Goal: Information Seeking & Learning: Learn about a topic

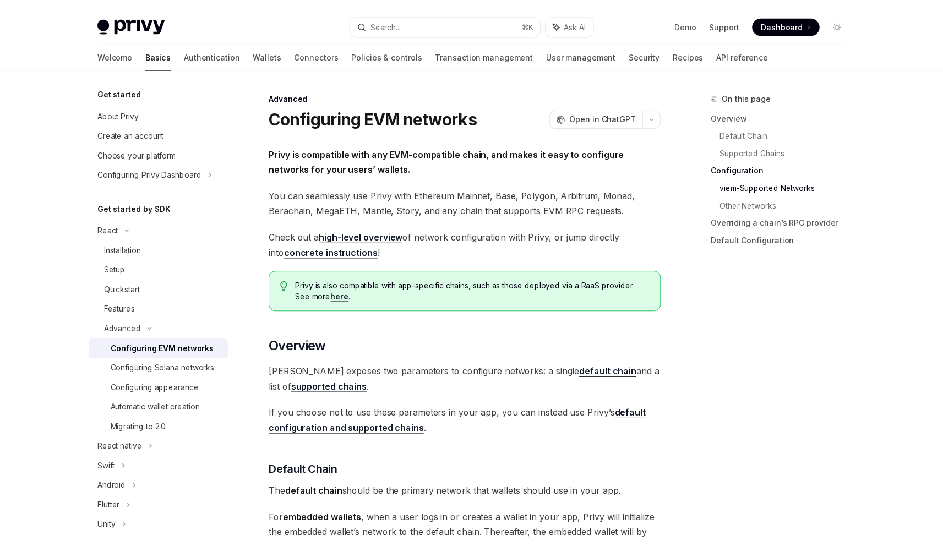
scroll to position [1261, 0]
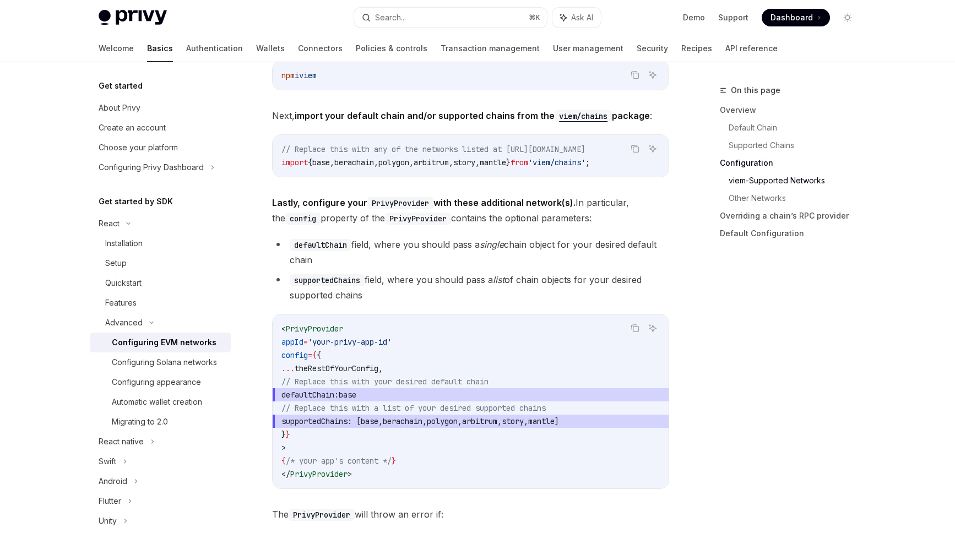
type textarea "*"
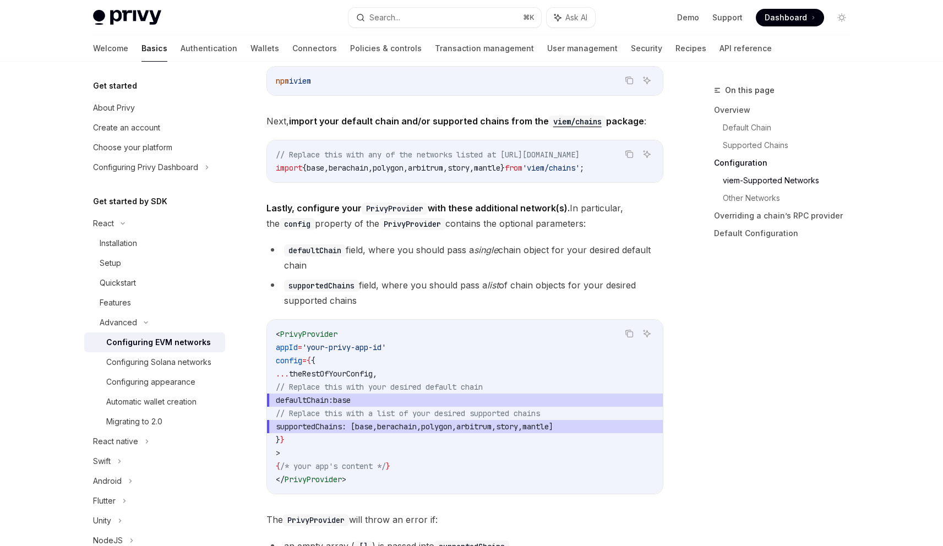
scroll to position [1226, 0]
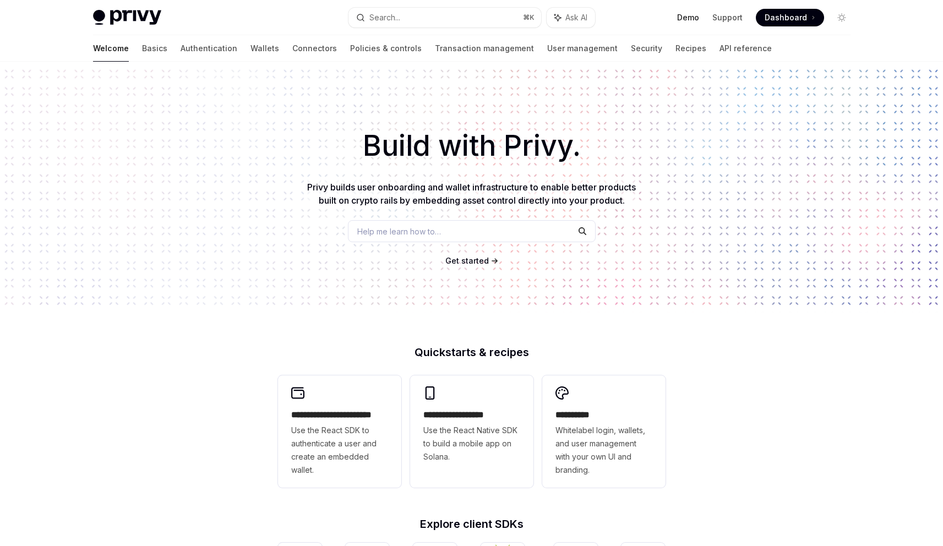
click at [685, 18] on link "Demo" at bounding box center [688, 17] width 22 height 11
click at [697, 17] on link "Demo" at bounding box center [688, 17] width 22 height 11
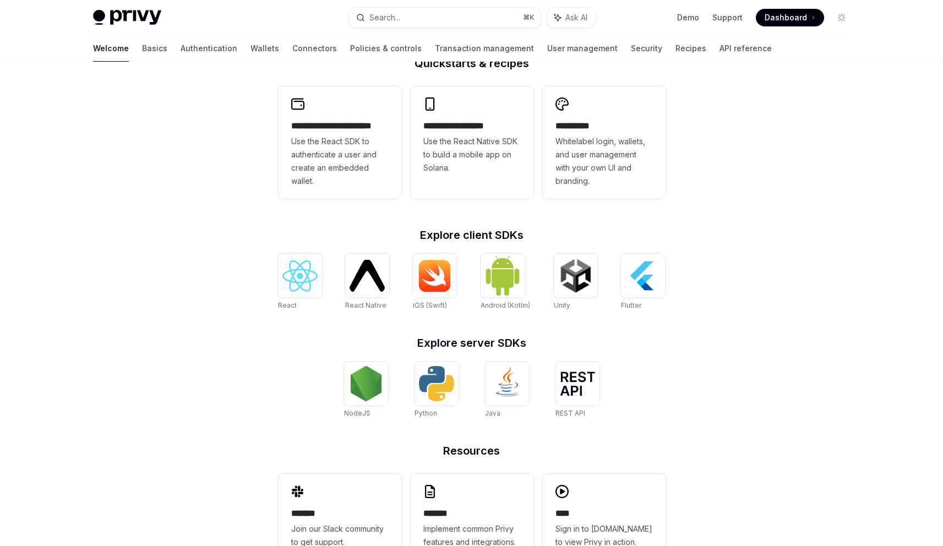
scroll to position [329, 0]
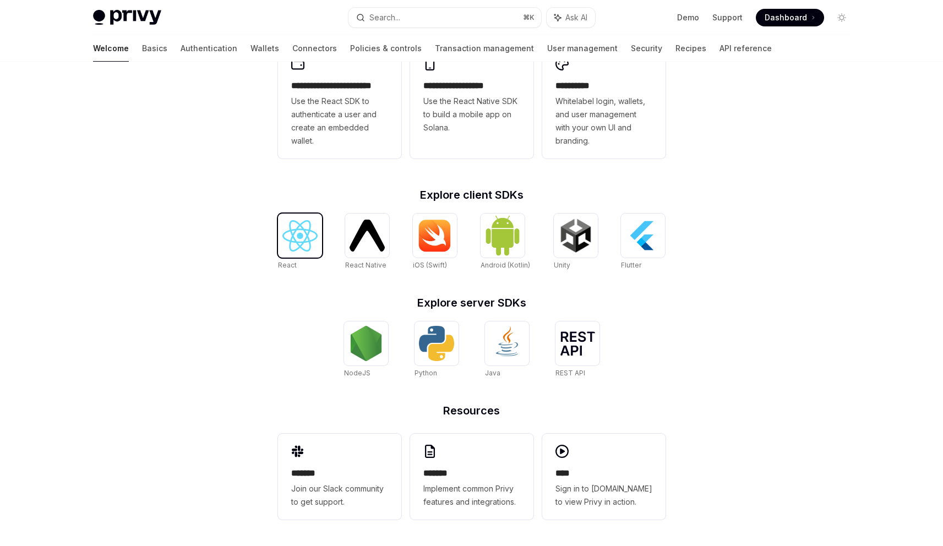
click at [292, 233] on img at bounding box center [299, 235] width 35 height 31
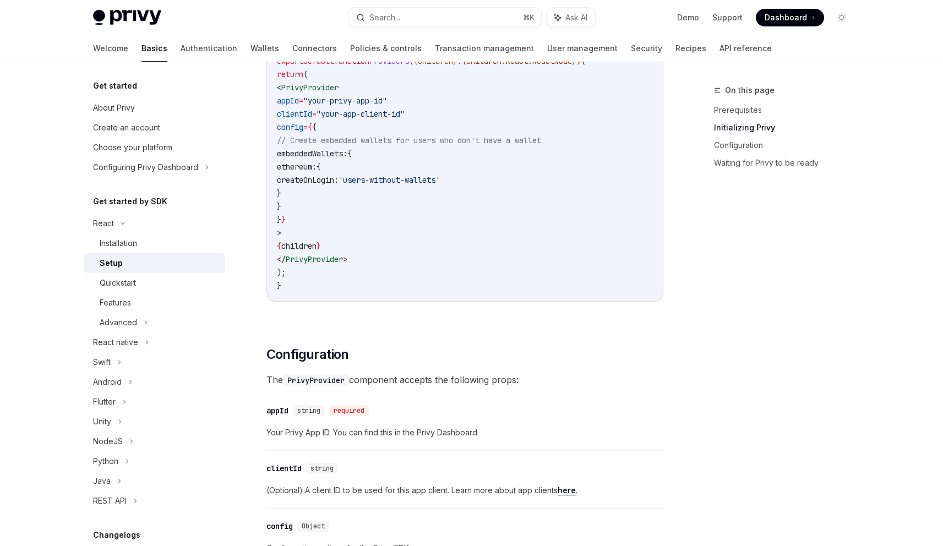
scroll to position [352, 0]
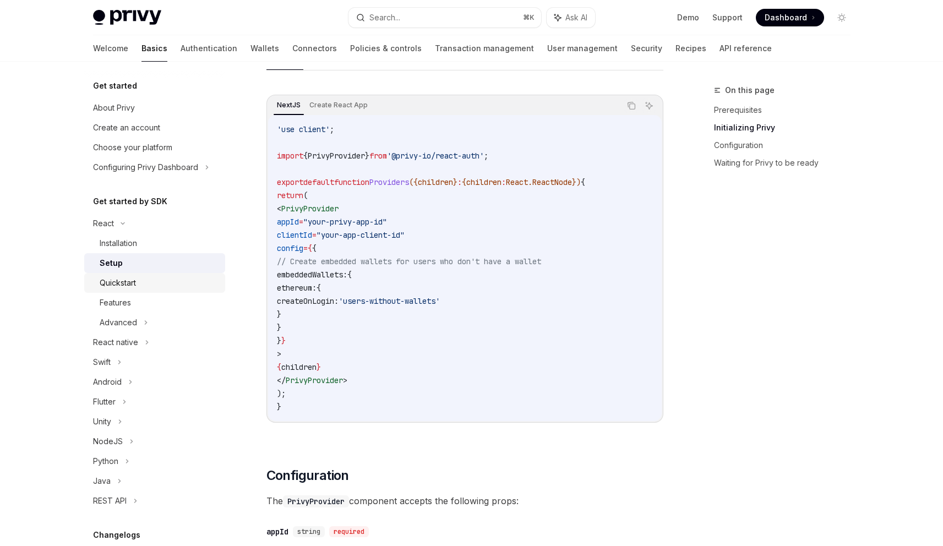
click at [148, 286] on div "Quickstart" at bounding box center [159, 282] width 119 height 13
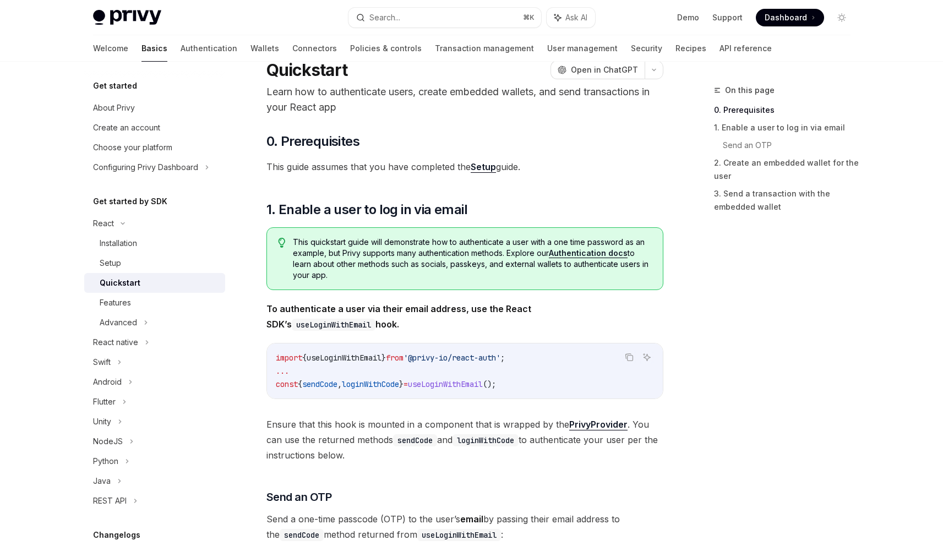
scroll to position [39, 0]
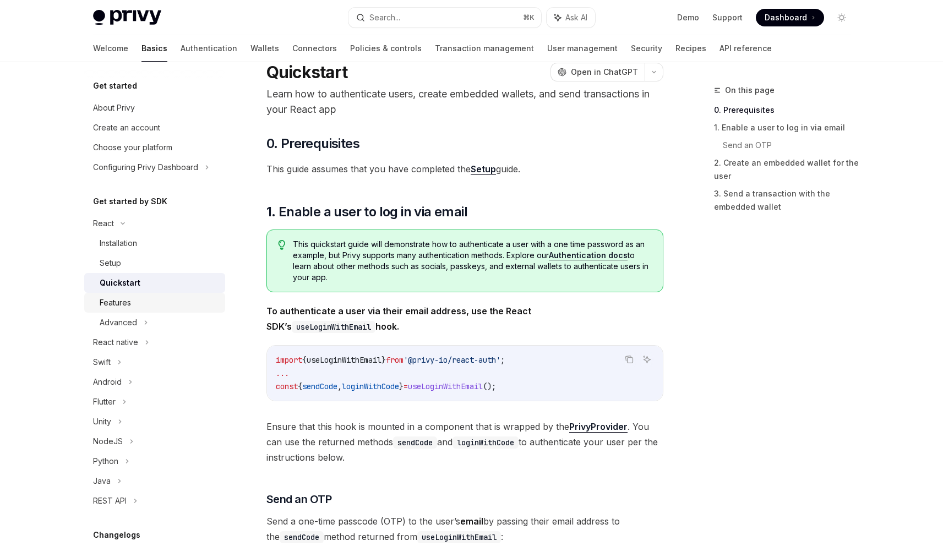
click at [138, 297] on div "Features" at bounding box center [159, 302] width 119 height 13
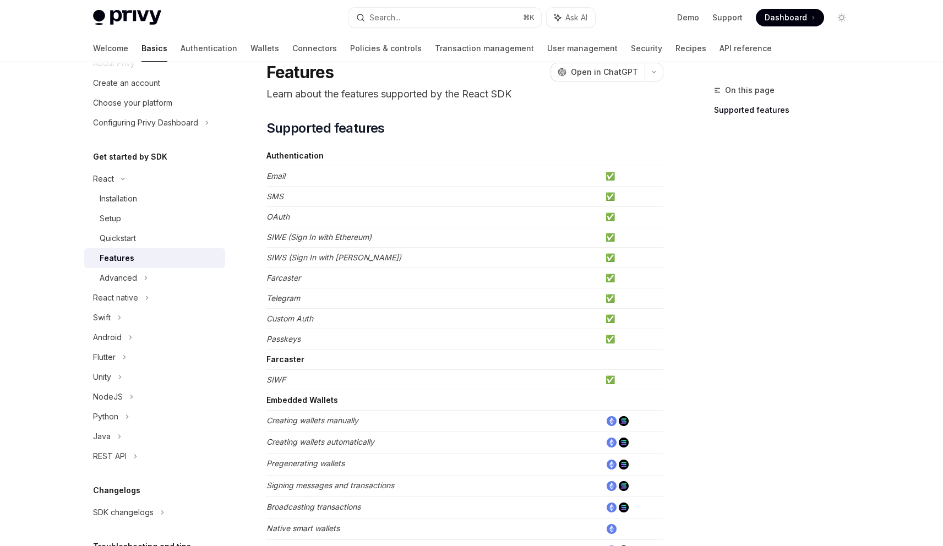
scroll to position [50, 0]
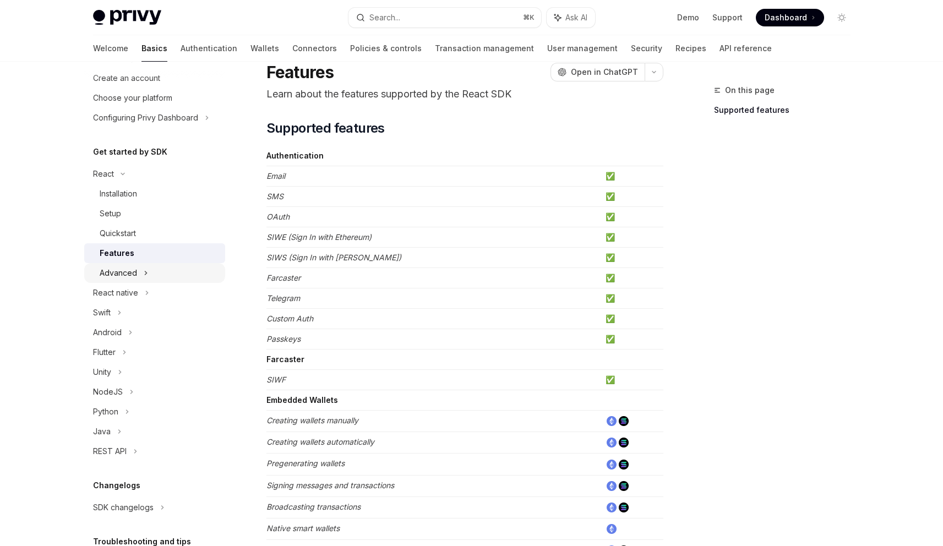
click at [134, 277] on div "Advanced" at bounding box center [118, 272] width 37 height 13
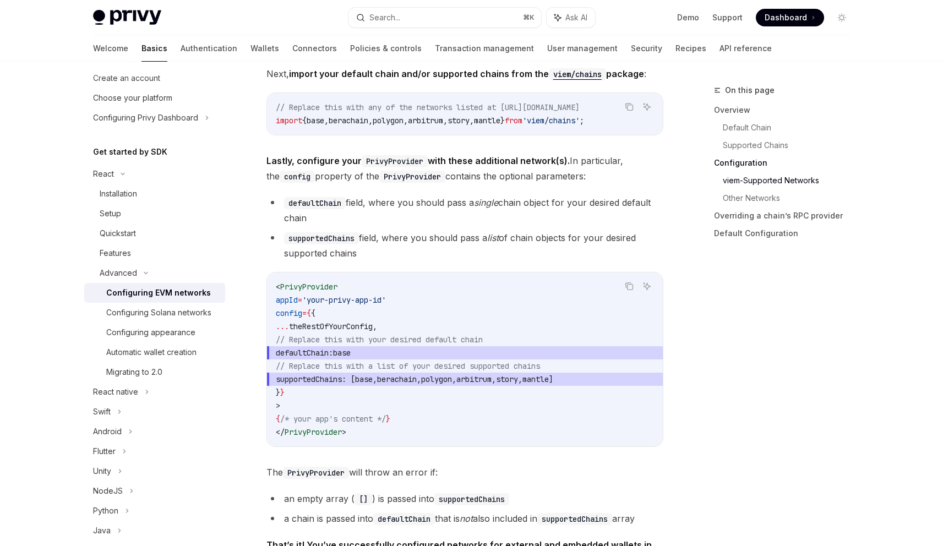
scroll to position [1304, 0]
click at [319, 358] on span "defaultChain: base" at bounding box center [465, 351] width 378 height 13
click at [314, 357] on span "defaultChain:" at bounding box center [304, 352] width 57 height 10
click at [313, 357] on span "defaultChain:" at bounding box center [304, 352] width 57 height 10
drag, startPoint x: 313, startPoint y: 357, endPoint x: 396, endPoint y: 357, distance: 83.1
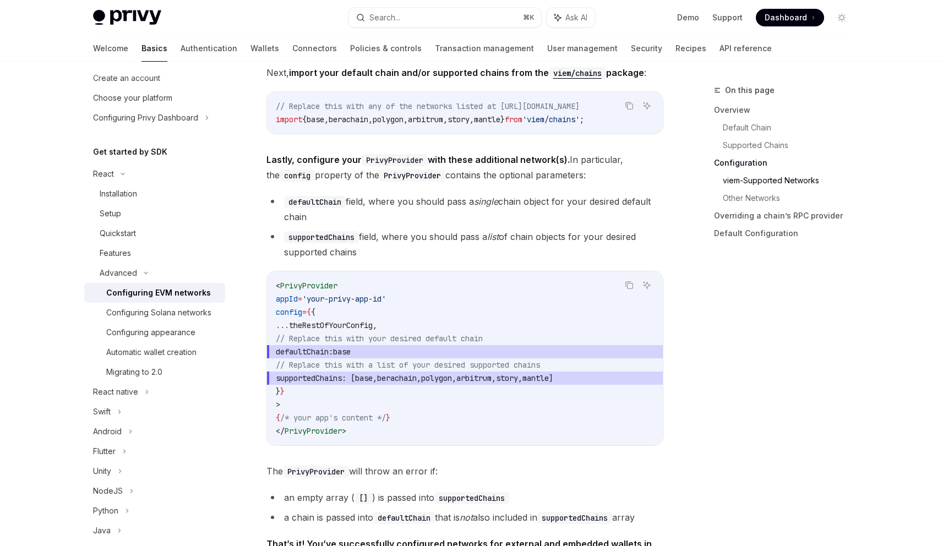
click at [396, 357] on span "defaultChain: base" at bounding box center [465, 351] width 378 height 13
copy span "defaultChain: base"
click at [331, 383] on span "supportedChains" at bounding box center [309, 378] width 66 height 10
drag, startPoint x: 313, startPoint y: 383, endPoint x: 628, endPoint y: 380, distance: 314.9
click at [628, 380] on span "supportedChains : [ base , berachain , polygon , arbitrum , story , mantle ]" at bounding box center [465, 378] width 378 height 13
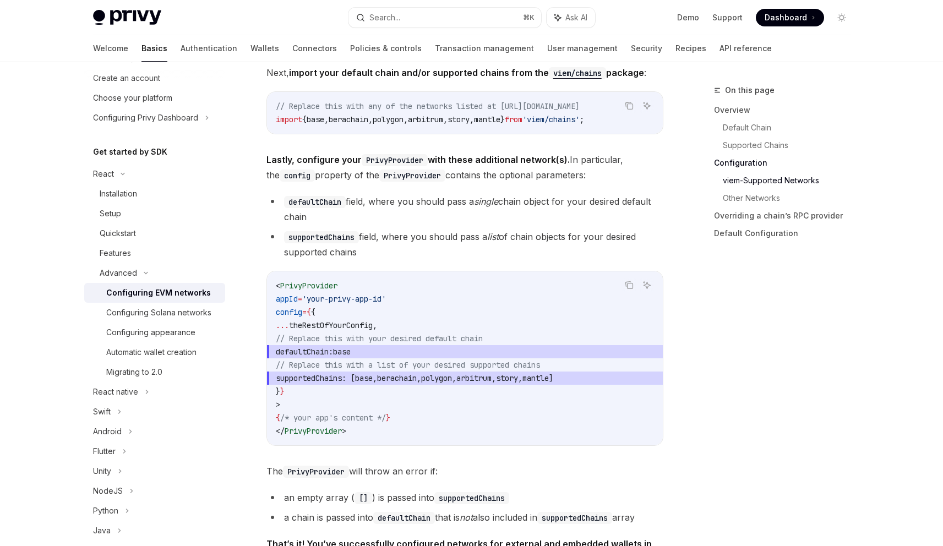
click at [553, 383] on span "]" at bounding box center [551, 378] width 4 height 10
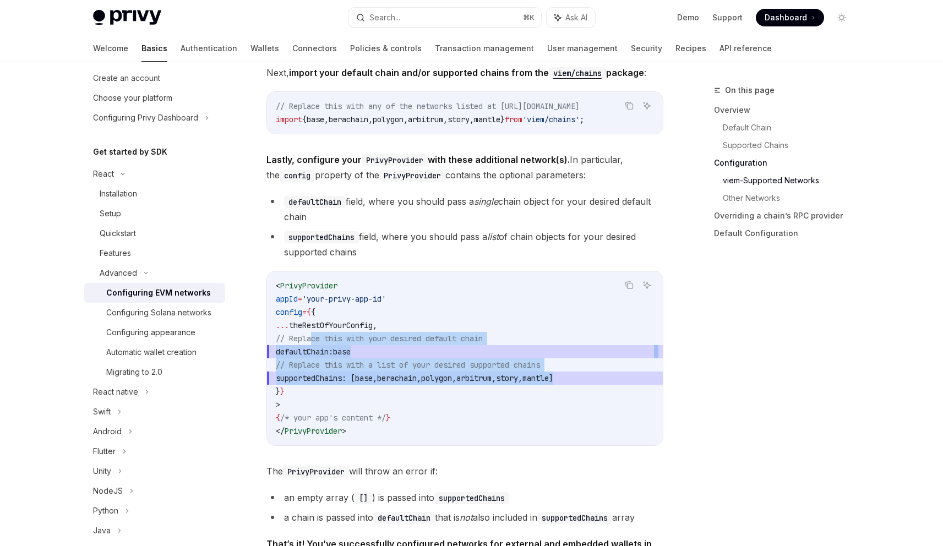
drag, startPoint x: 635, startPoint y: 382, endPoint x: 313, endPoint y: 344, distance: 324.9
click at [313, 344] on code "< PrivyProvider appId = 'your-privy-app-id' config = { { ... theRestOfYourConfi…" at bounding box center [465, 358] width 378 height 159
copy code "// Replace this with your desired default chain defaultChain: base // Replace t…"
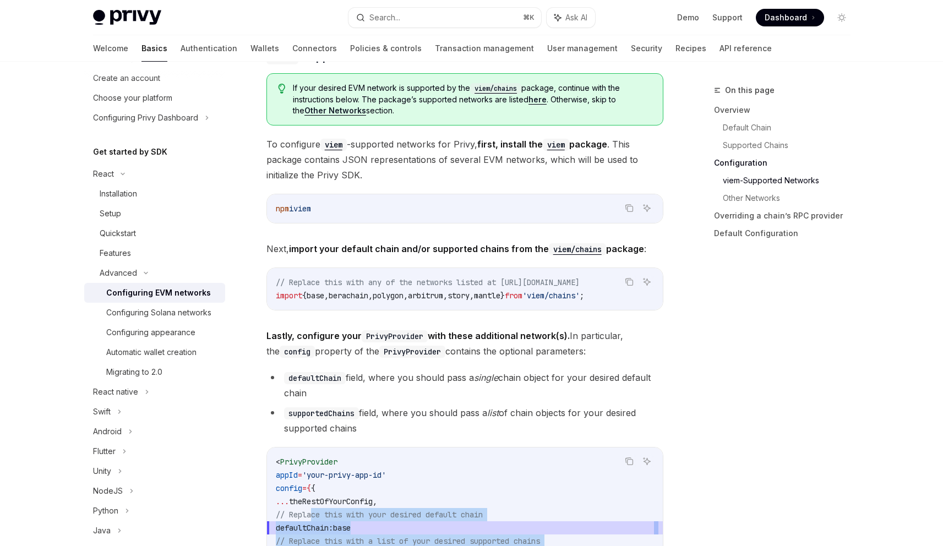
scroll to position [1154, 0]
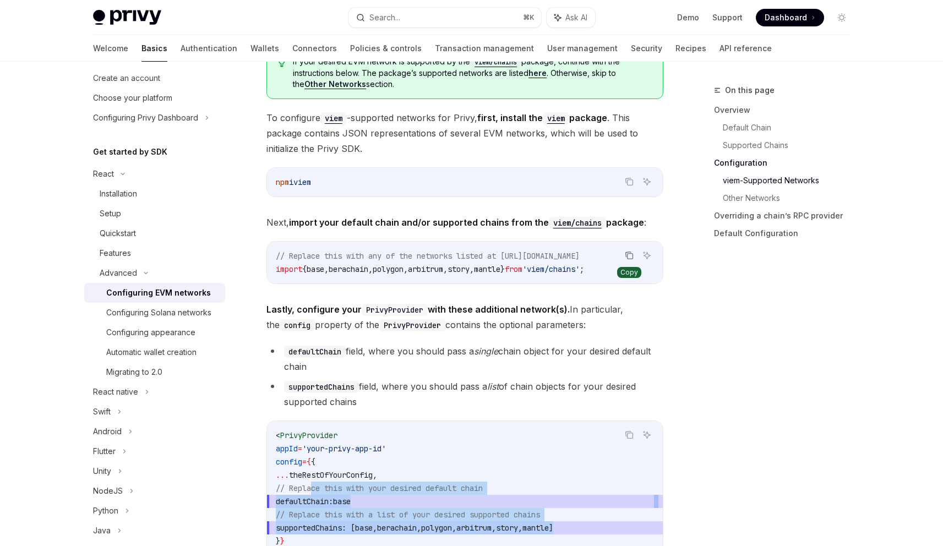
click at [629, 257] on icon "Copy the contents from the code block" at bounding box center [629, 255] width 9 height 9
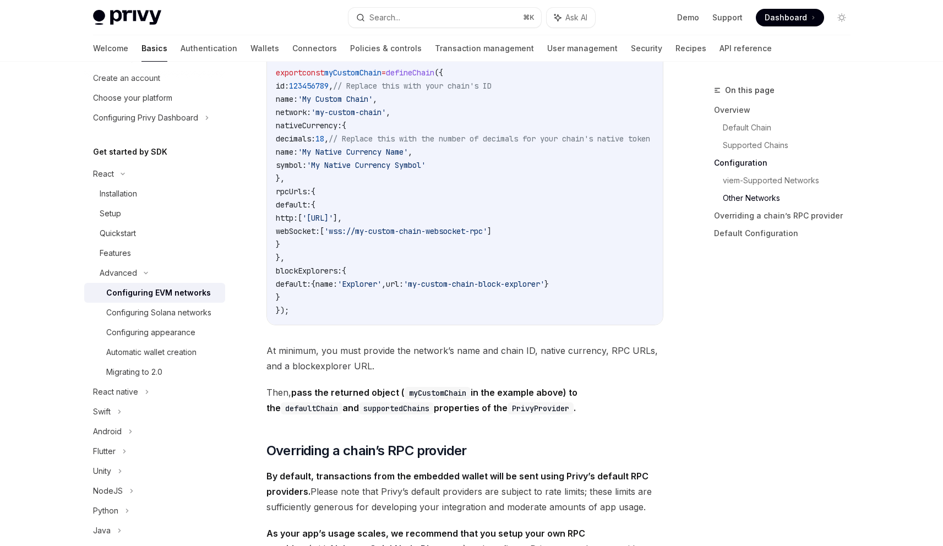
scroll to position [1860, 0]
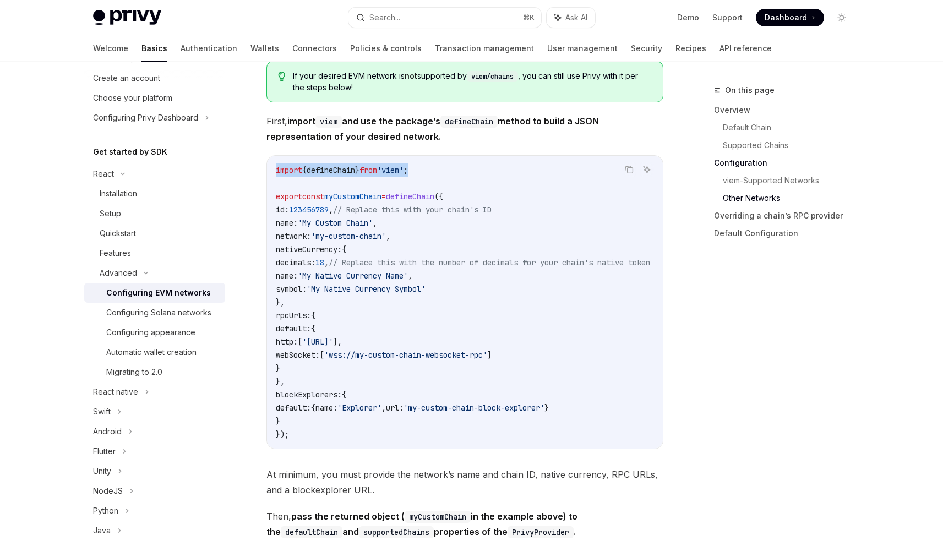
drag, startPoint x: 349, startPoint y: 162, endPoint x: 264, endPoint y: 164, distance: 85.4
copy span "import { defineChain } from 'viem' ;"
drag, startPoint x: 286, startPoint y: 226, endPoint x: 317, endPoint y: 433, distance: 209.2
click at [317, 426] on code "import { defineChain } from 'viem' ; export const myCustomChain = defineChain (…" at bounding box center [476, 302] width 401 height 277
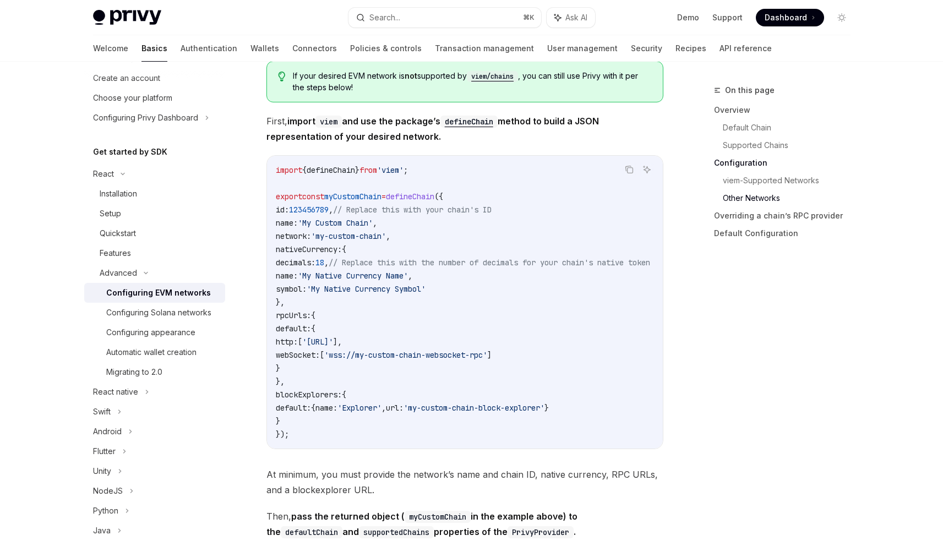
drag, startPoint x: 317, startPoint y: 456, endPoint x: 316, endPoint y: 444, distance: 12.2
click at [317, 449] on div "Copy Ask AI import { defineChain } from 'viem' ; export const myCustomChain = d…" at bounding box center [464, 302] width 397 height 294
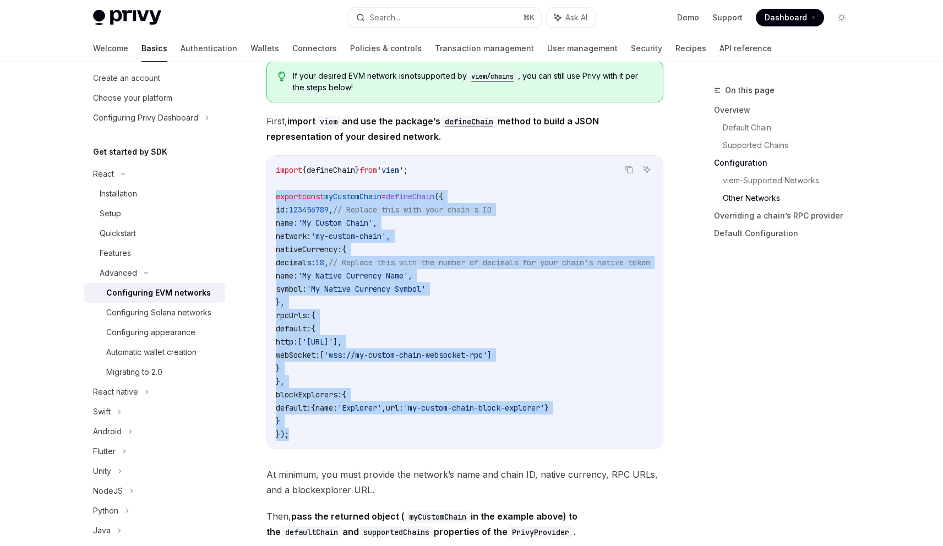
drag, startPoint x: 316, startPoint y: 432, endPoint x: 271, endPoint y: 199, distance: 236.7
click at [271, 199] on div "import { defineChain } from 'viem' ; export const myCustomChain = defineChain (…" at bounding box center [465, 302] width 396 height 293
copy code "export const myCustomChain = defineChain ({ id: 123456789 , // Replace this wit…"
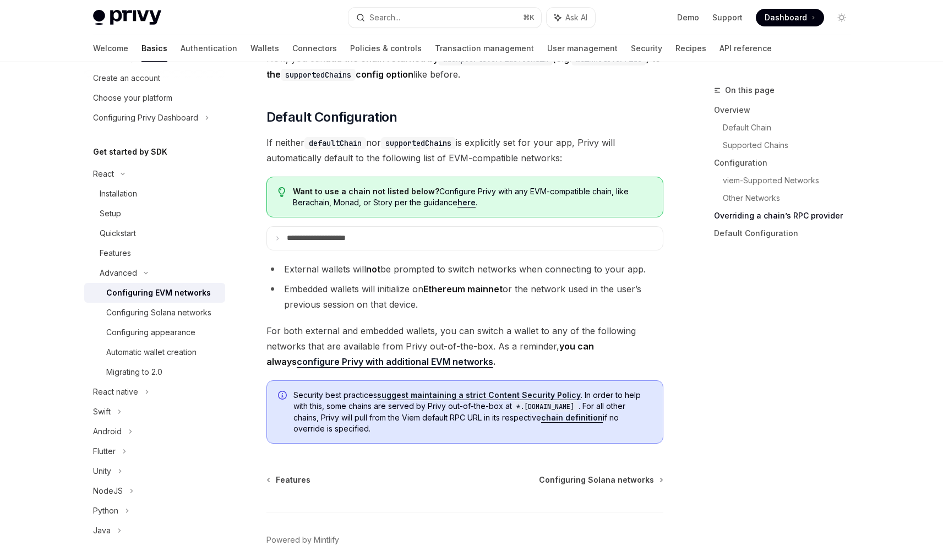
scroll to position [2707, 0]
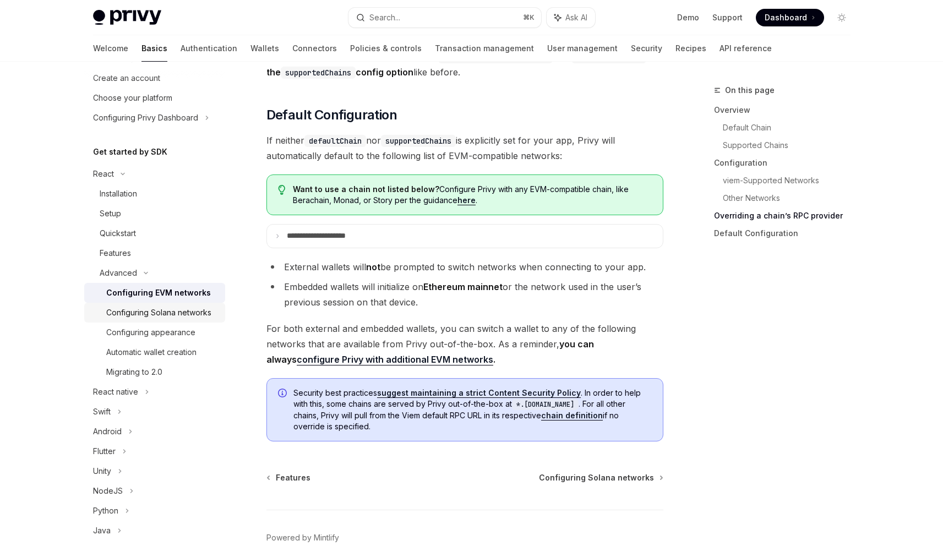
click at [149, 318] on div "Configuring Solana networks" at bounding box center [158, 312] width 105 height 13
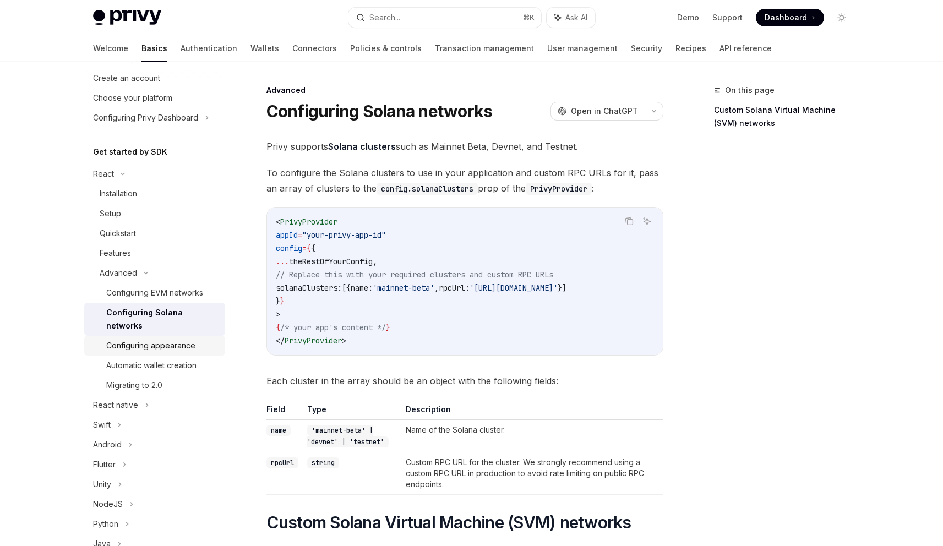
click at [159, 350] on div "Configuring appearance" at bounding box center [150, 345] width 89 height 13
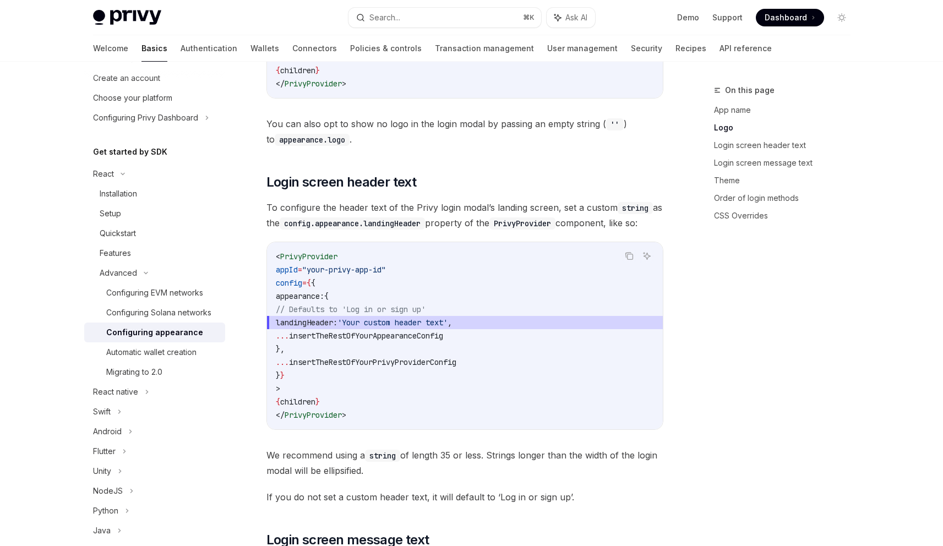
scroll to position [780, 0]
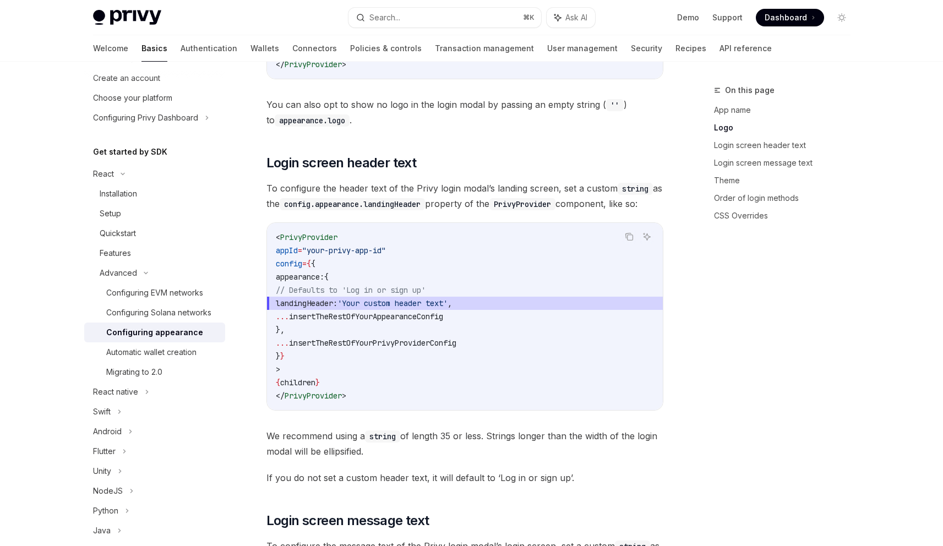
click at [325, 306] on span "landingHeader:" at bounding box center [307, 303] width 62 height 10
drag, startPoint x: 320, startPoint y: 303, endPoint x: 510, endPoint y: 297, distance: 190.6
click at [510, 297] on span "landingHeader: 'Your custom header text' ," at bounding box center [465, 303] width 378 height 13
drag, startPoint x: 314, startPoint y: 298, endPoint x: 309, endPoint y: 302, distance: 5.9
click at [313, 298] on span "landingHeader:" at bounding box center [307, 303] width 62 height 10
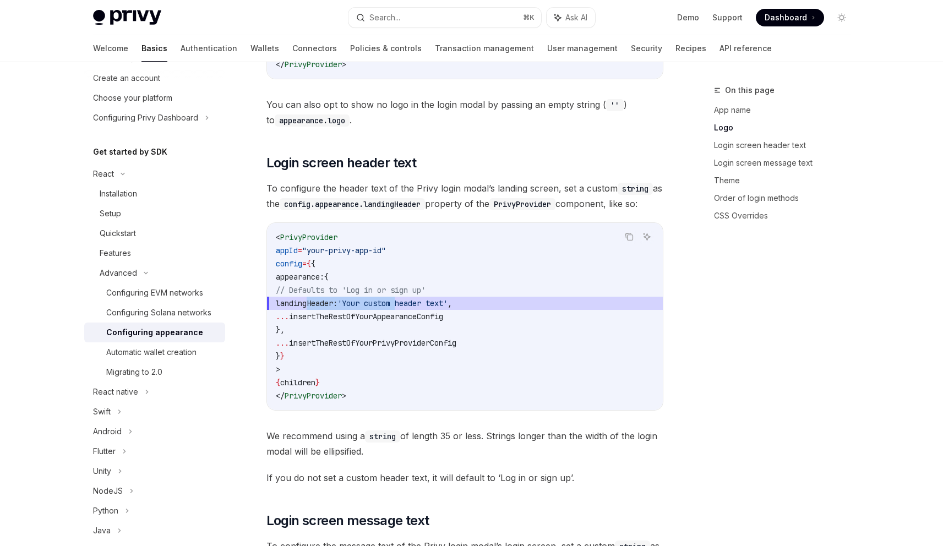
drag, startPoint x: 309, startPoint y: 301, endPoint x: 417, endPoint y: 301, distance: 107.9
click at [427, 301] on span "landingHeader: 'Your custom header text' ," at bounding box center [465, 303] width 378 height 13
click at [304, 297] on span "landingHeader: 'Your custom header text' ," at bounding box center [465, 303] width 378 height 13
drag, startPoint x: 303, startPoint y: 301, endPoint x: 499, endPoint y: 298, distance: 196.0
click at [499, 298] on span "landingHeader: 'Your custom header text' ," at bounding box center [465, 303] width 378 height 13
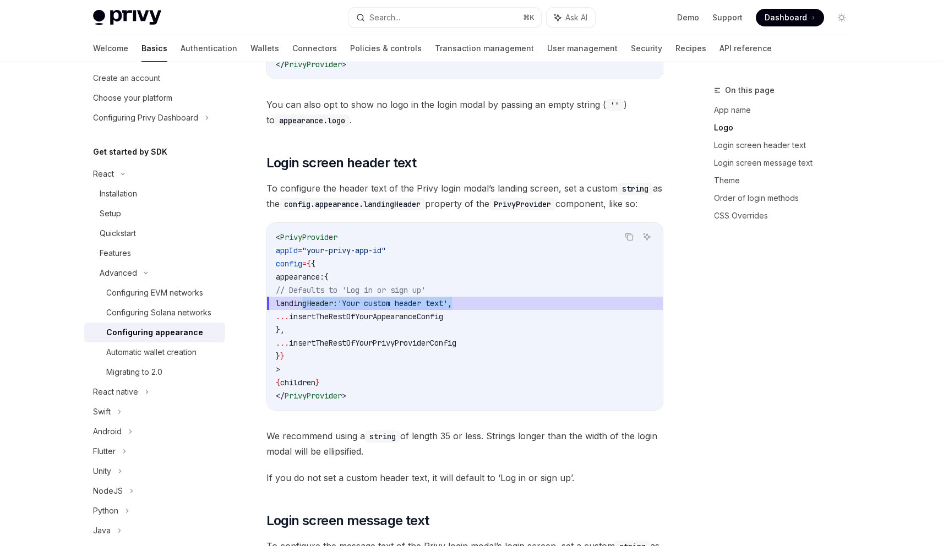
copy span "landingHeader: 'Your custom header text' ,"
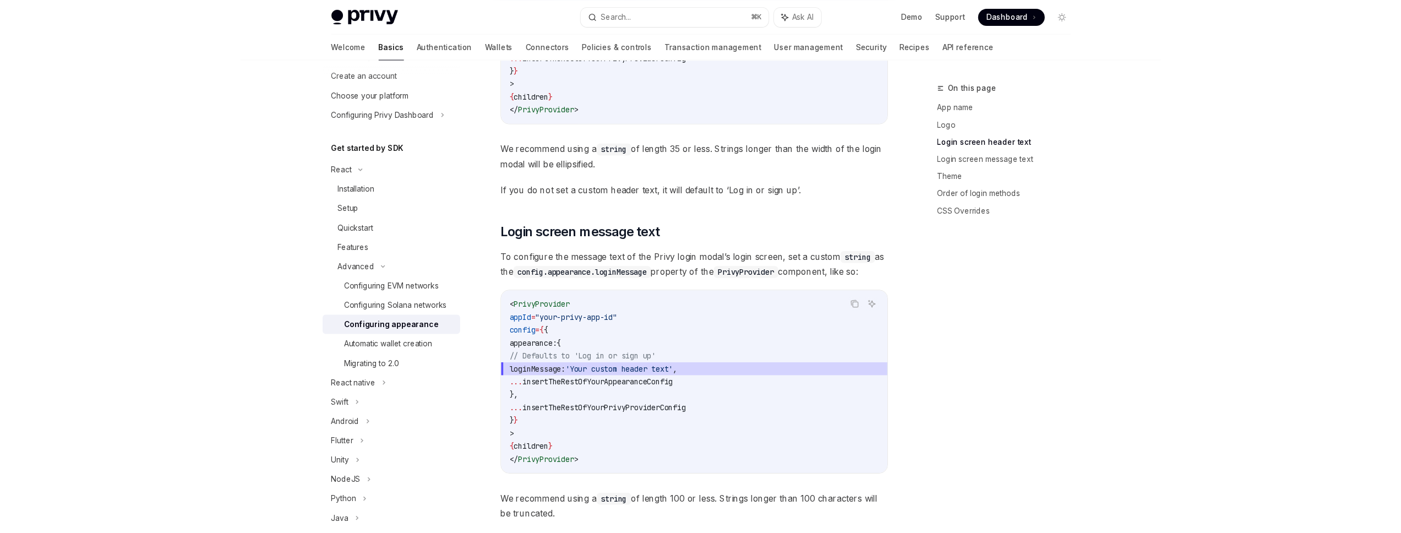
scroll to position [1060, 0]
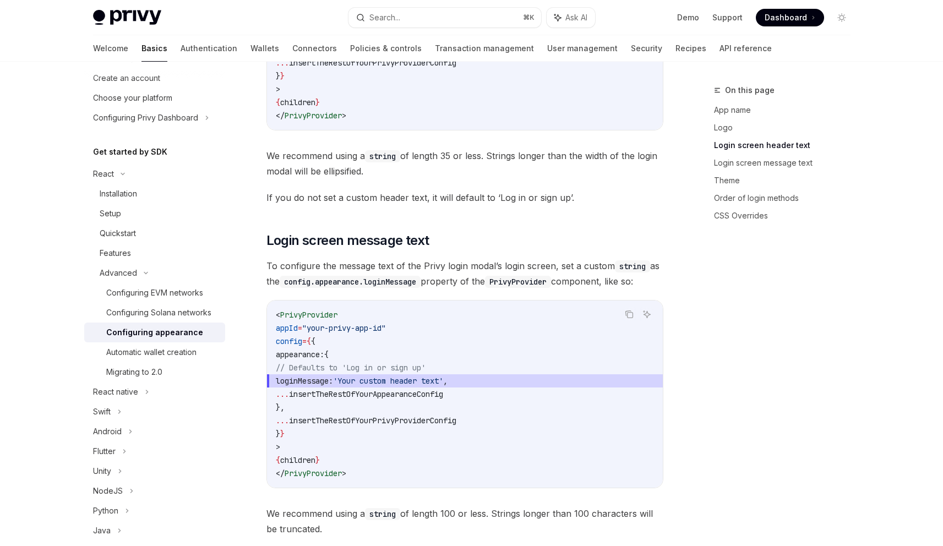
click at [310, 379] on span "loginMessage:" at bounding box center [304, 381] width 57 height 10
drag, startPoint x: 315, startPoint y: 379, endPoint x: 489, endPoint y: 378, distance: 174.5
click at [489, 378] on span "loginMessage: 'Your custom header text' ," at bounding box center [465, 380] width 378 height 13
copy span "loginMessage: 'Your custom header text' ,"
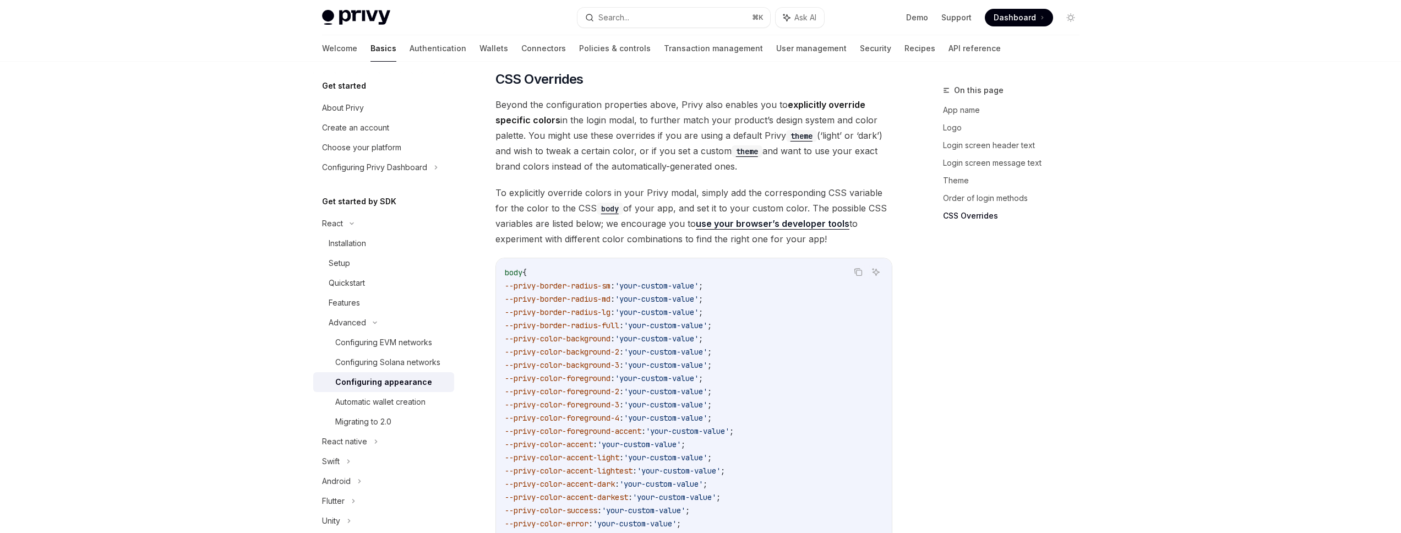
scroll to position [2755, 0]
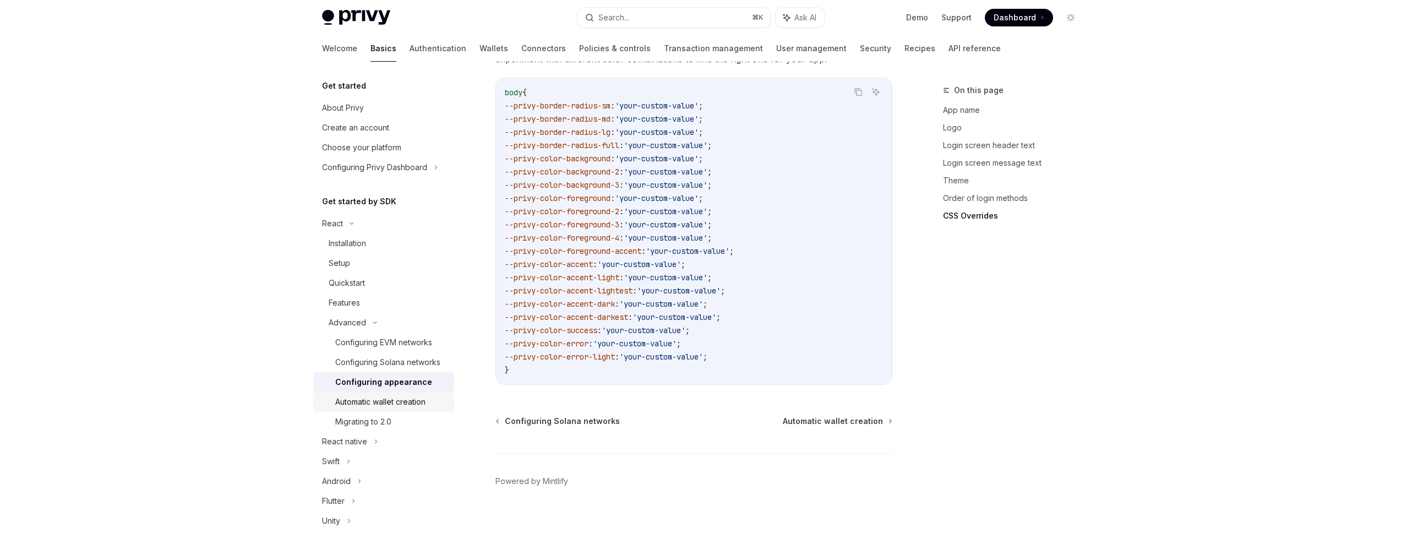
click at [390, 409] on div "Automatic wallet creation" at bounding box center [380, 401] width 90 height 13
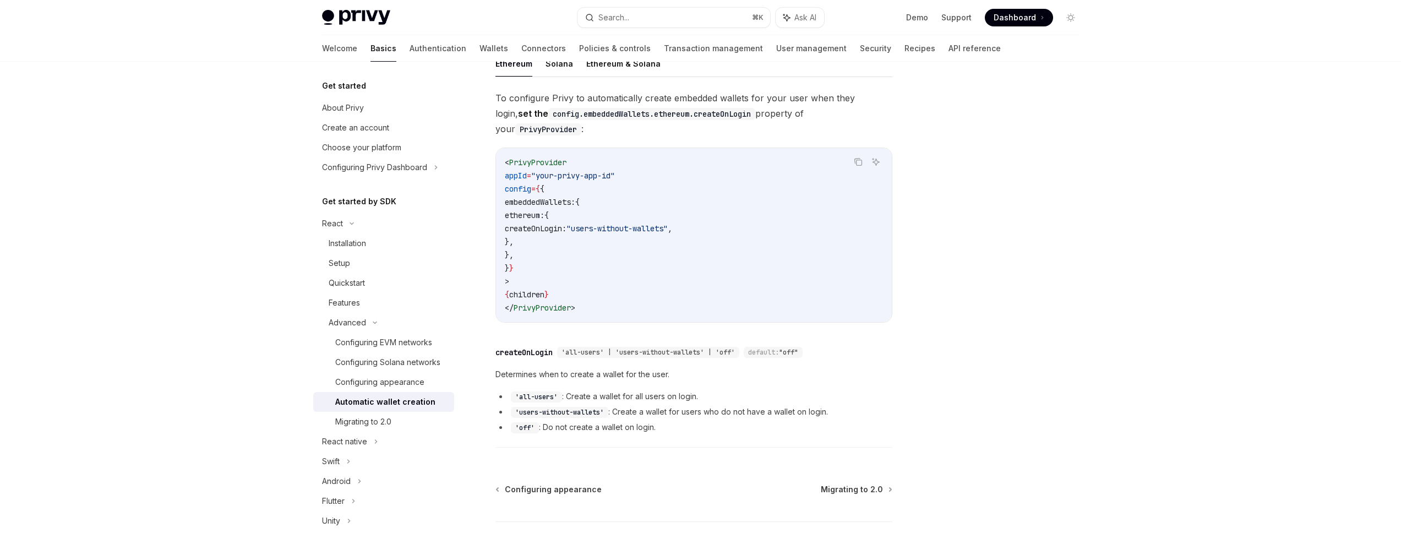
scroll to position [319, 0]
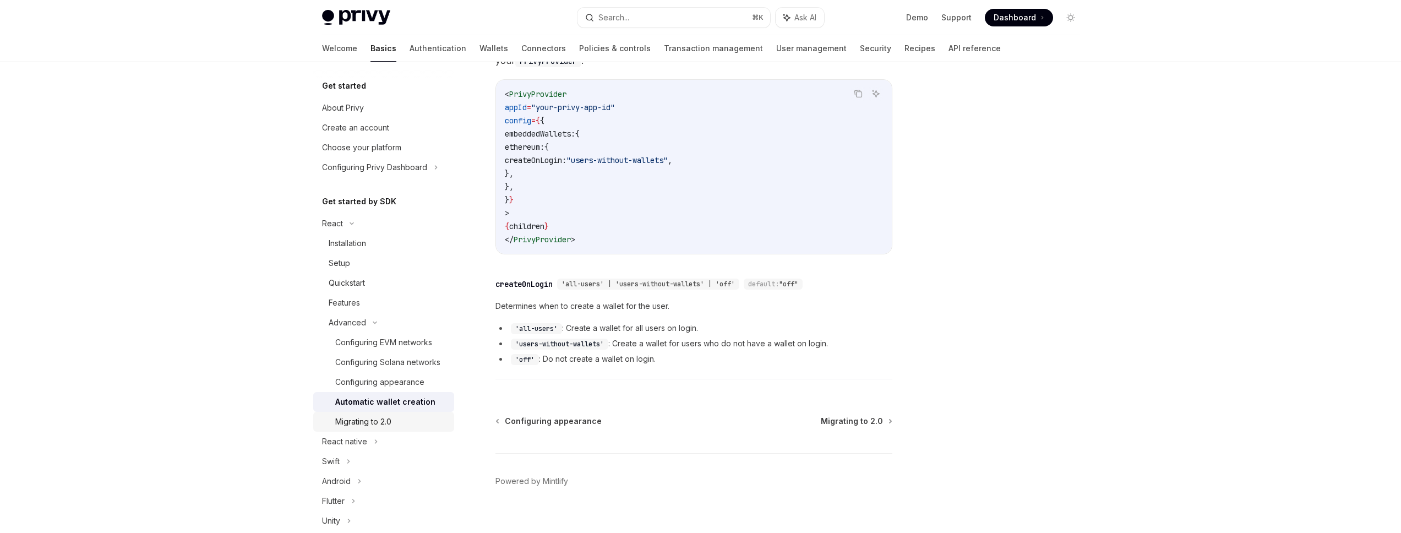
click at [389, 428] on div "Migrating to 2.0" at bounding box center [363, 421] width 56 height 13
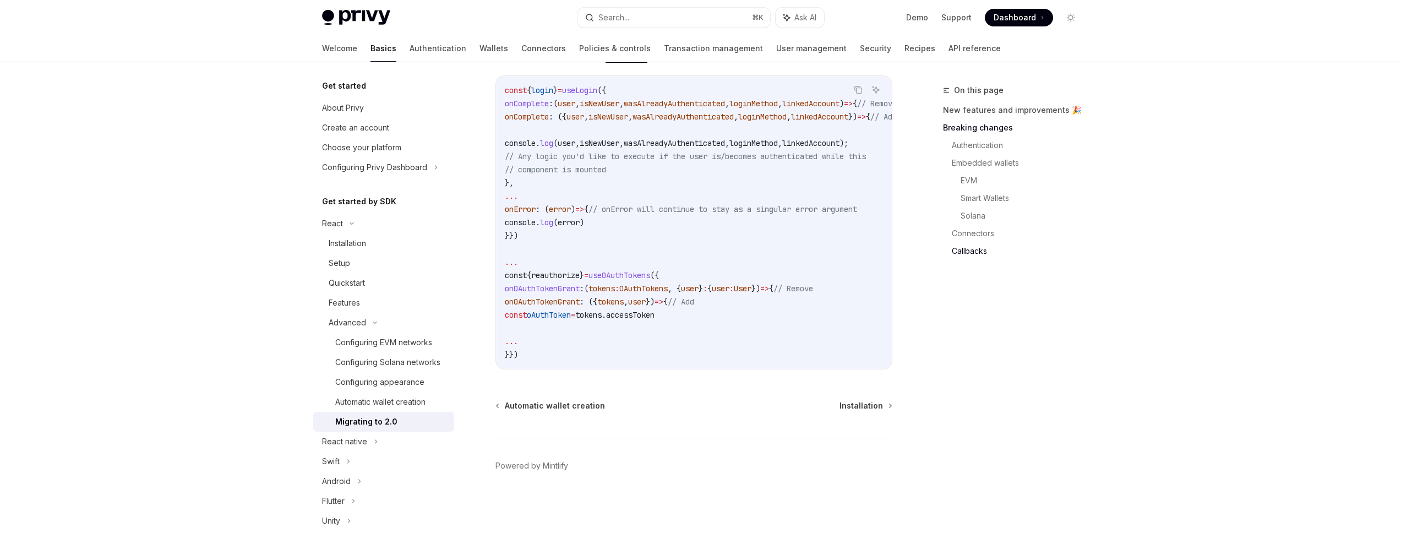
scroll to position [3181, 0]
click at [349, 448] on div "React native" at bounding box center [344, 441] width 45 height 13
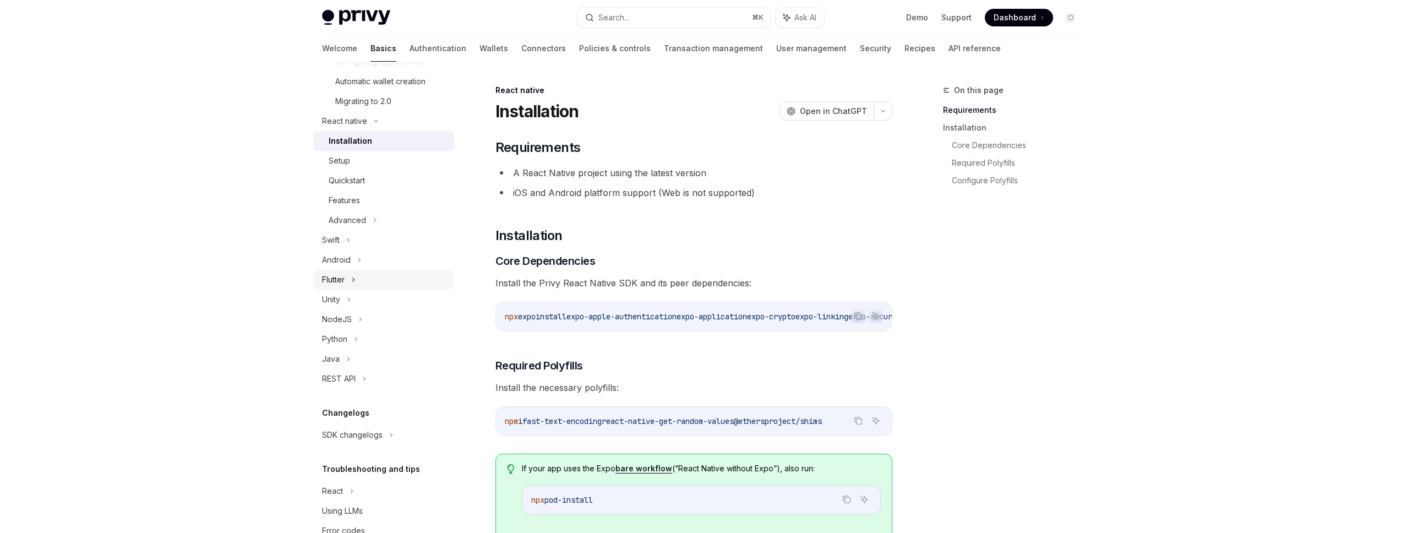
scroll to position [310, 0]
click at [339, 178] on div "Setup" at bounding box center [339, 171] width 21 height 13
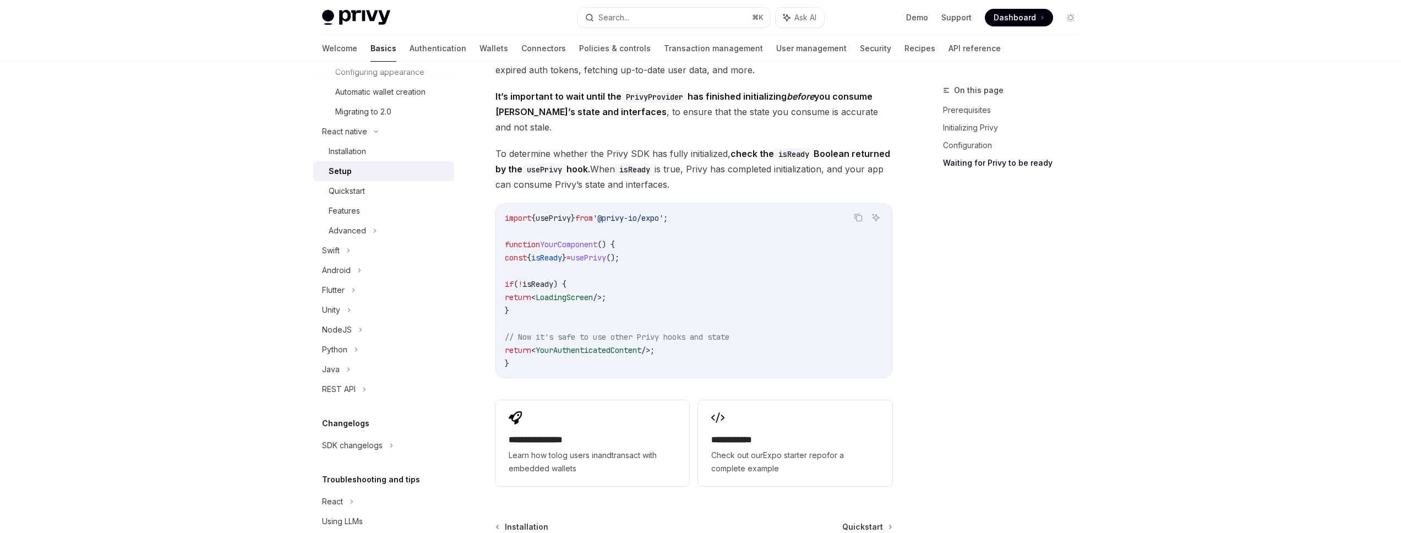
scroll to position [976, 0]
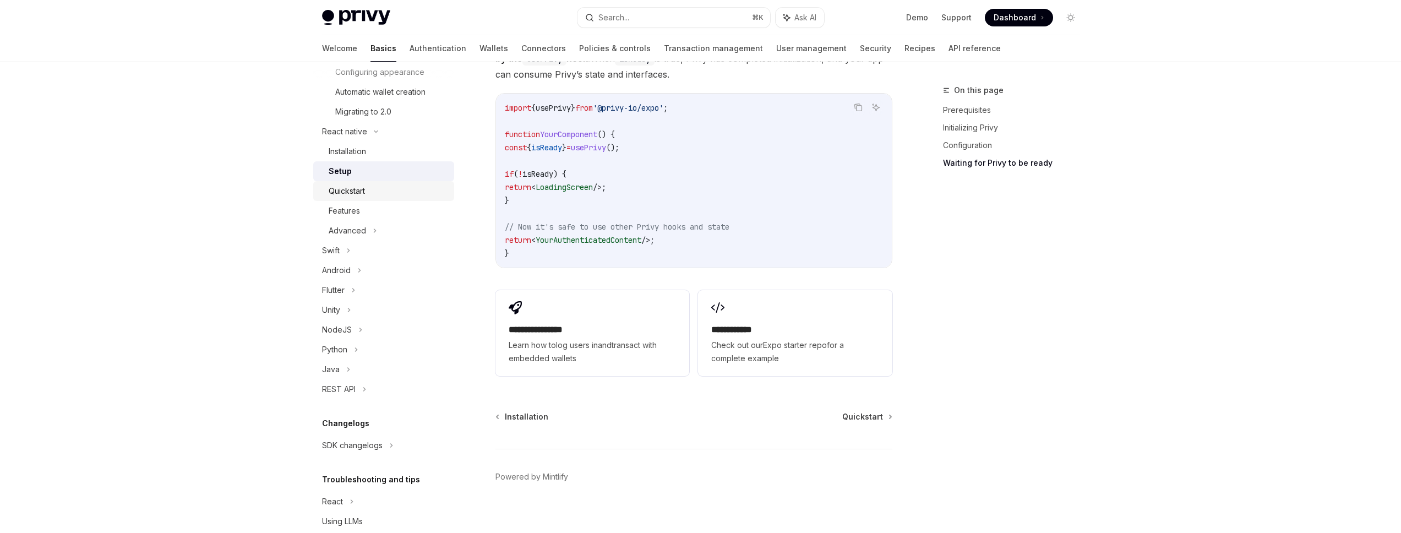
click at [364, 198] on div "Quickstart" at bounding box center [347, 190] width 36 height 13
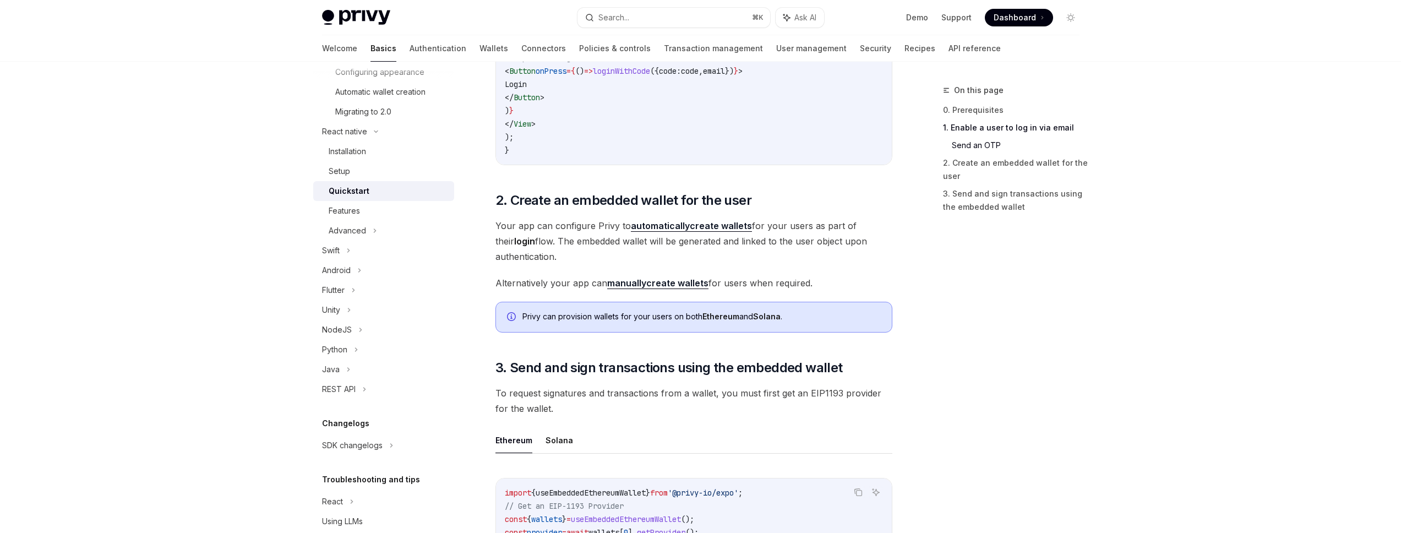
scroll to position [970, 0]
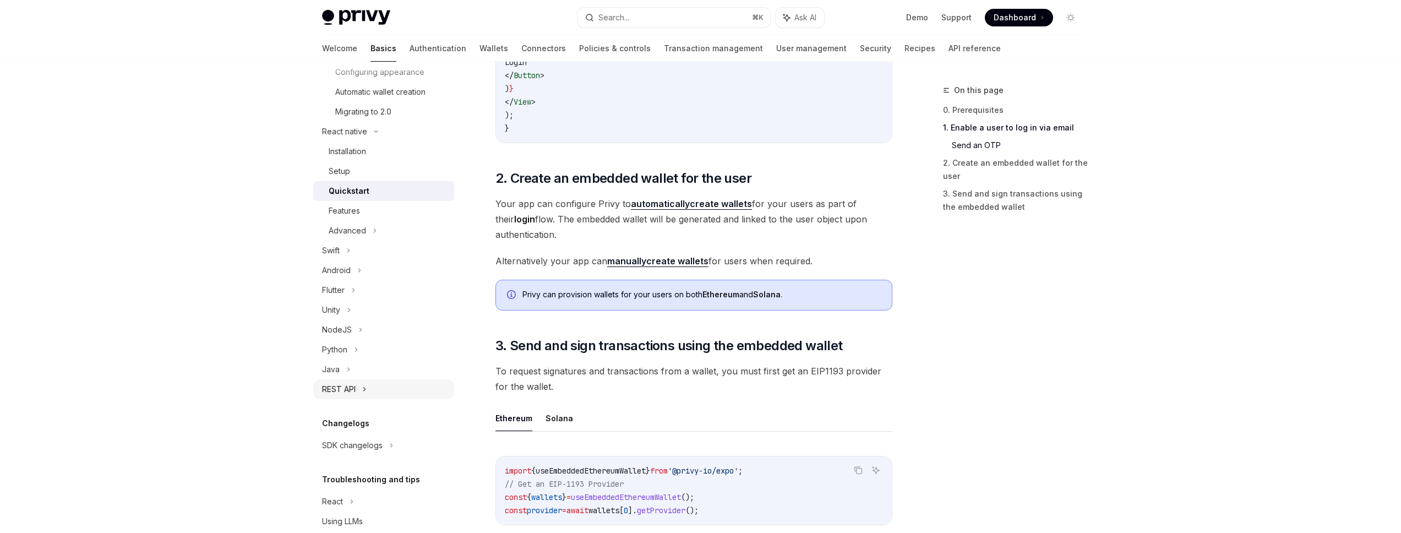
click at [369, 399] on div "REST API" at bounding box center [383, 389] width 141 height 20
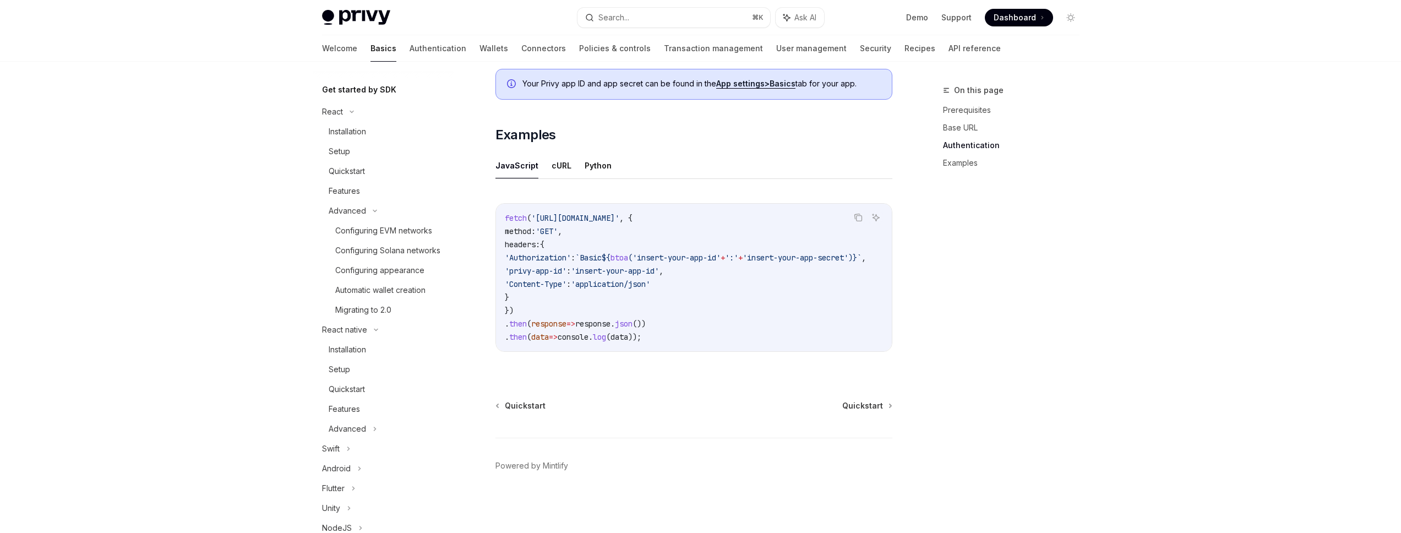
scroll to position [105, 0]
type textarea "*"
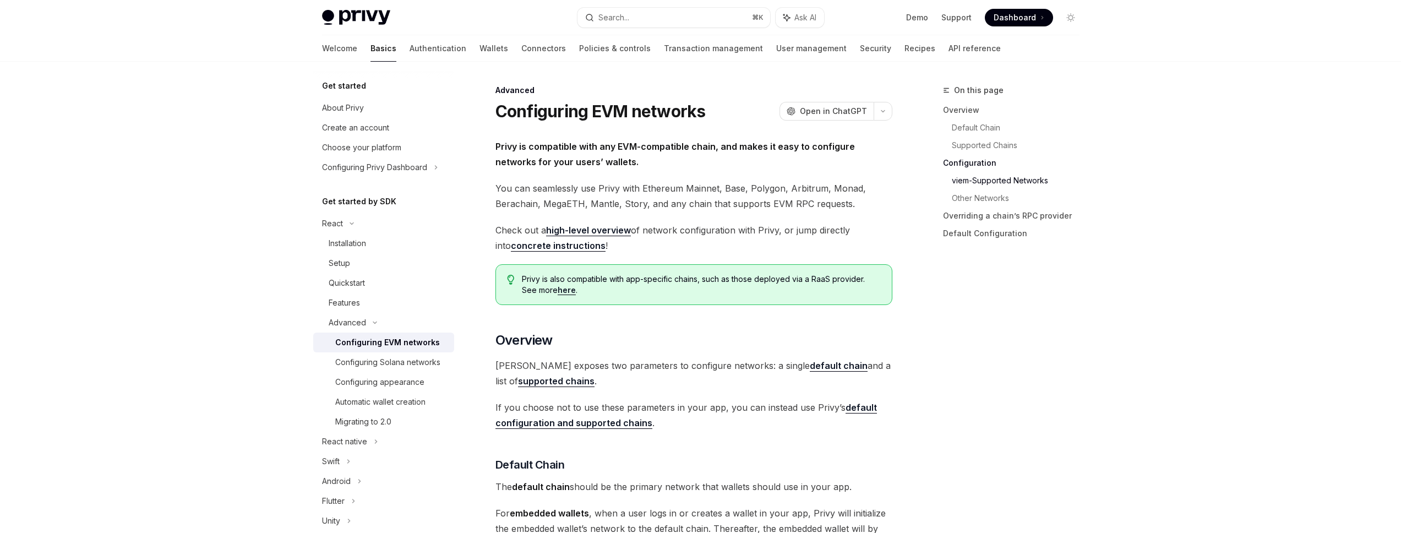
scroll to position [1226, 0]
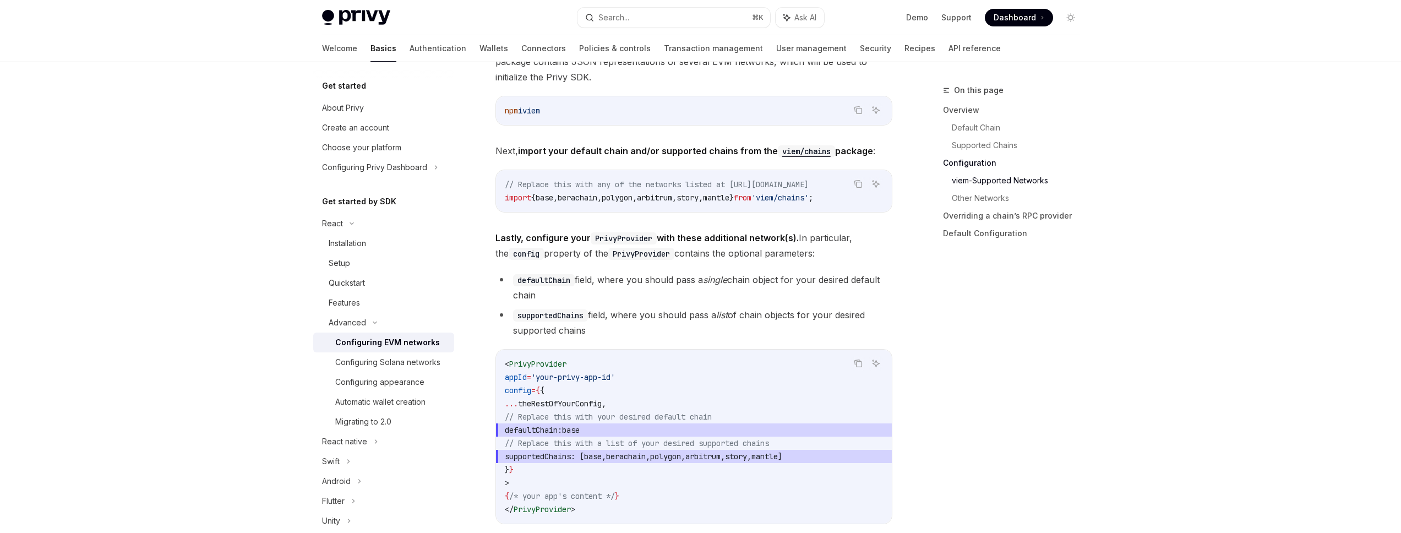
type textarea "*"
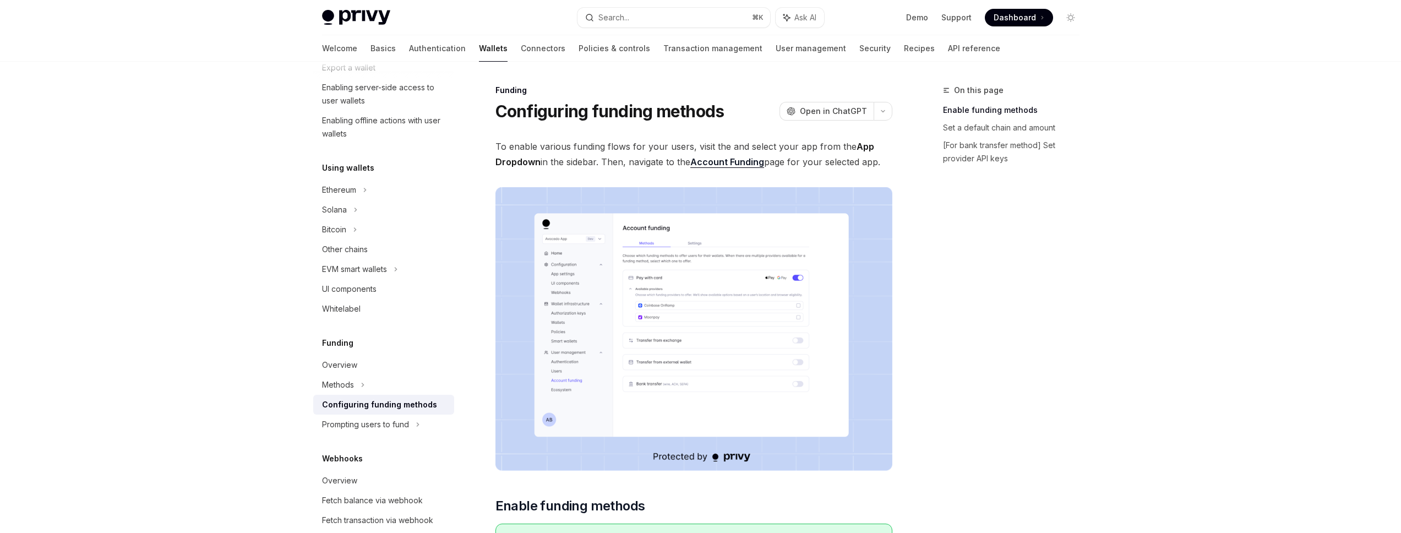
scroll to position [317, 0]
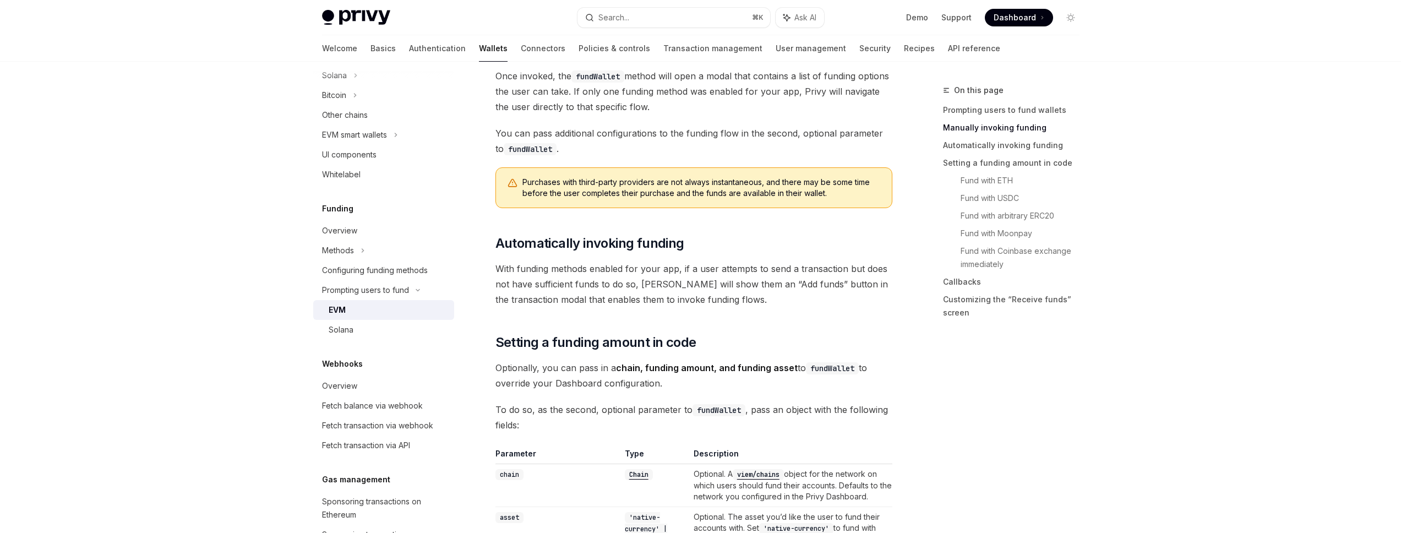
scroll to position [776, 0]
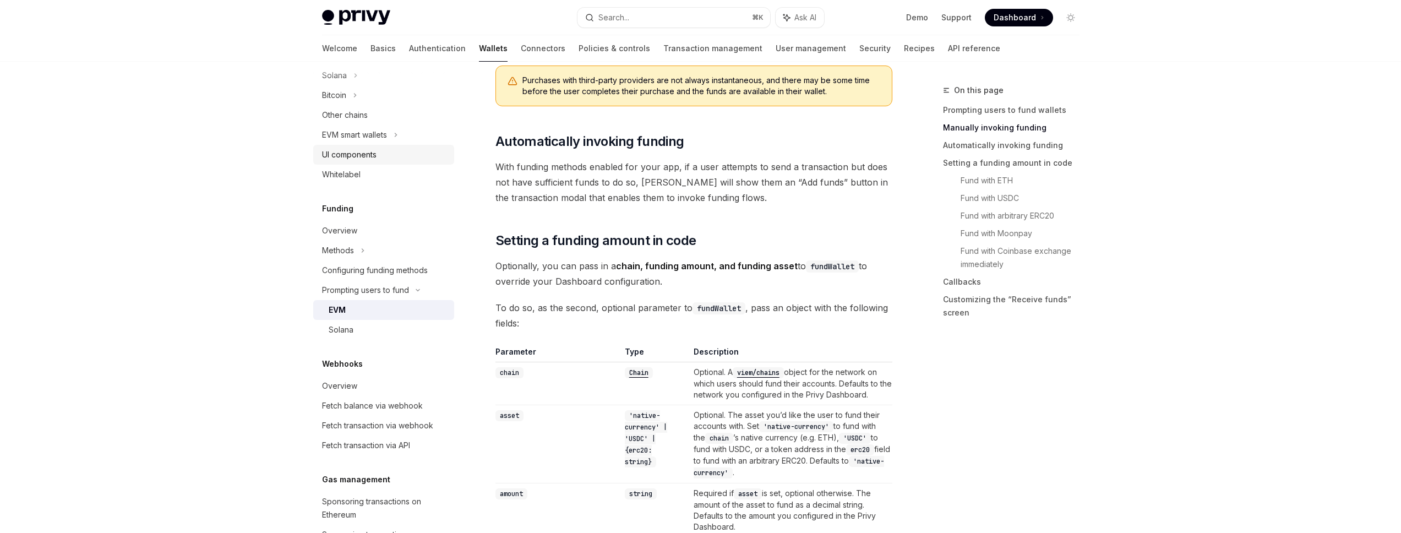
click at [372, 161] on div "UI components" at bounding box center [349, 154] width 55 height 13
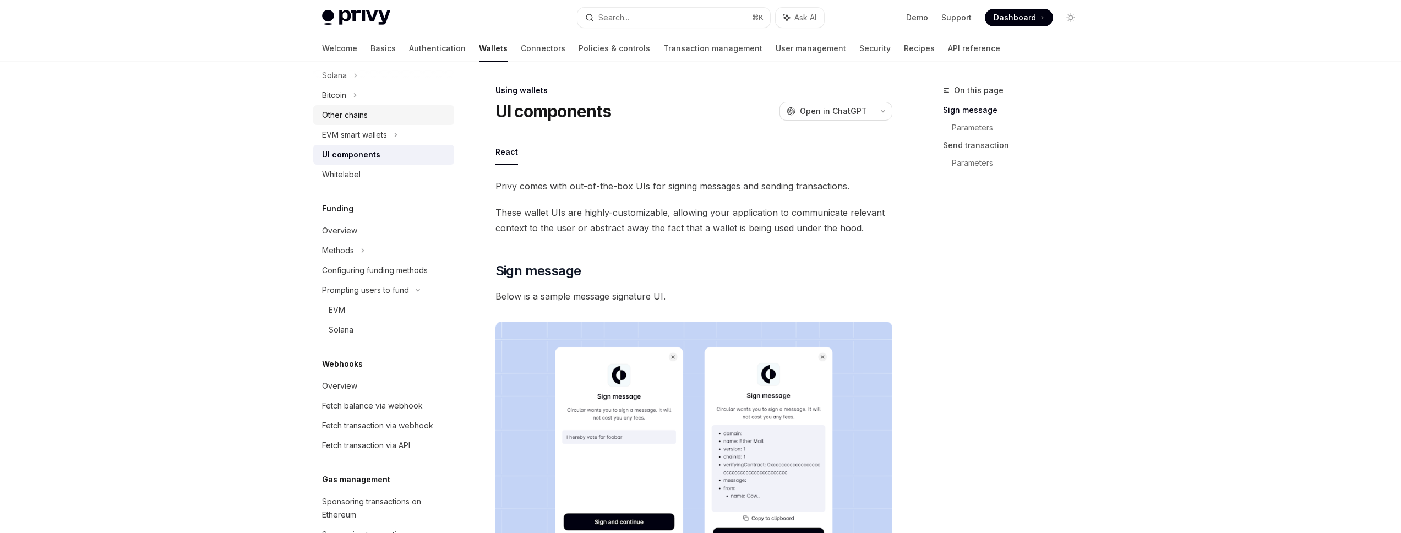
scroll to position [62, 0]
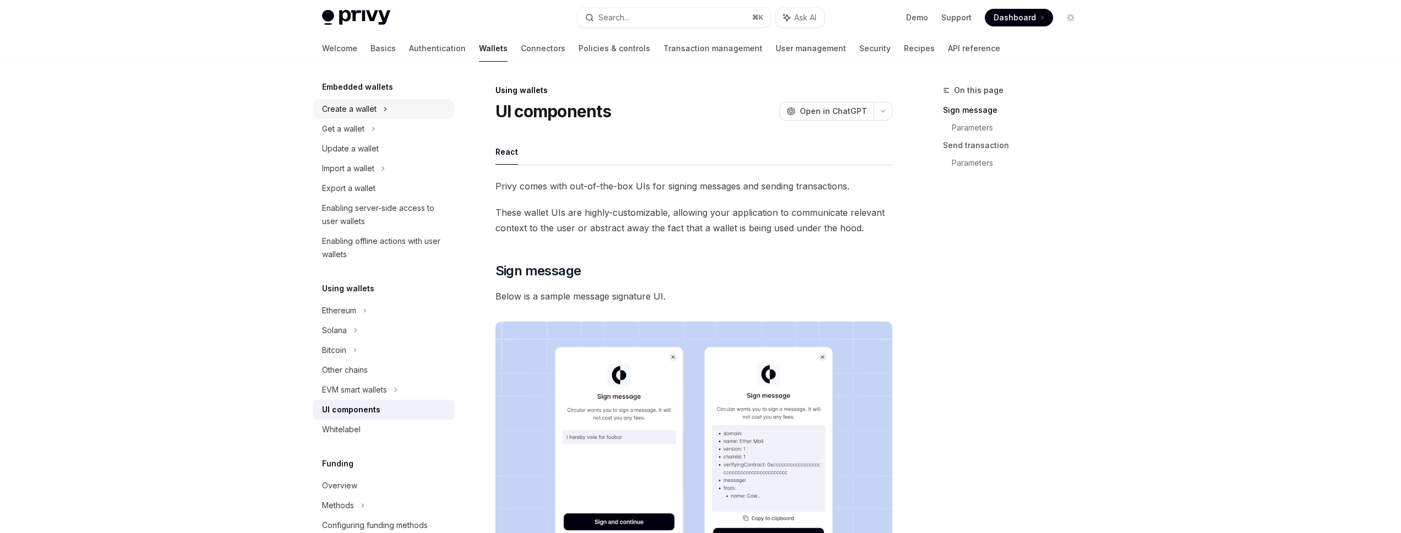
click at [405, 114] on div "Create a wallet" at bounding box center [383, 109] width 141 height 20
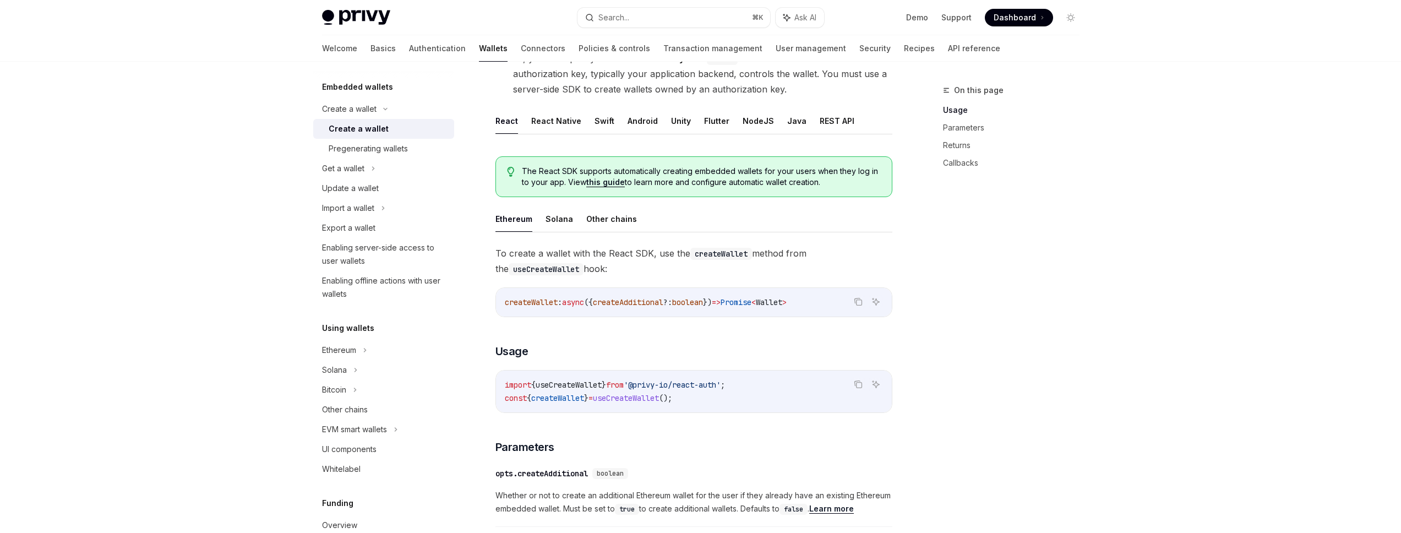
scroll to position [173, 0]
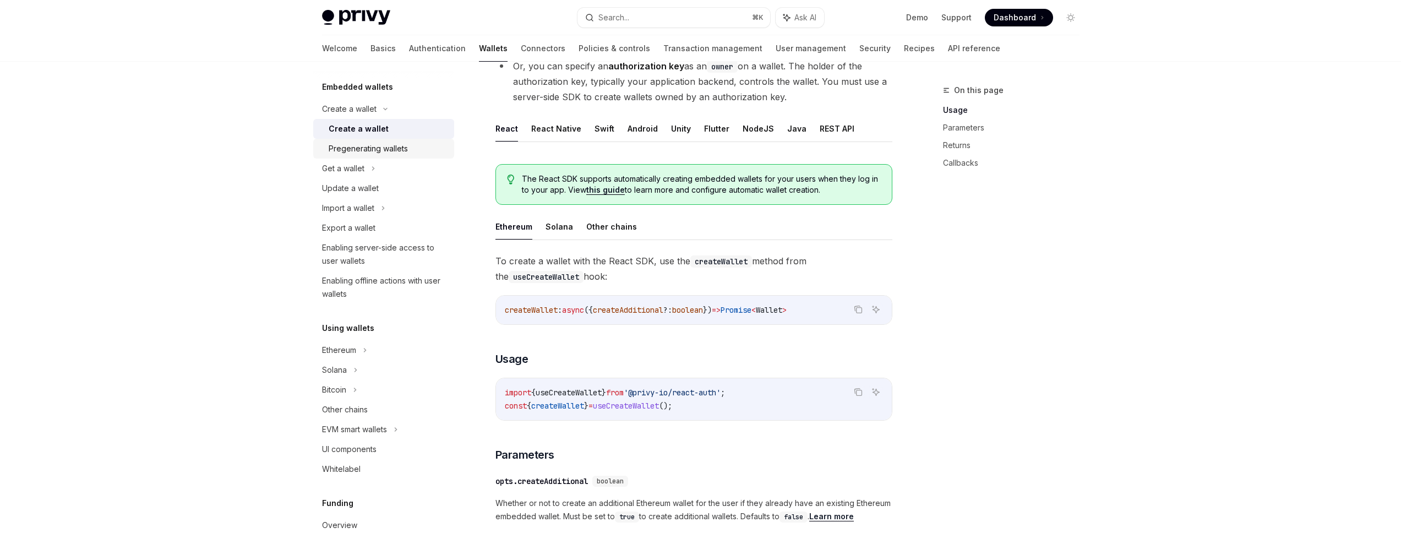
click at [407, 151] on div "Pregenerating wallets" at bounding box center [368, 148] width 79 height 13
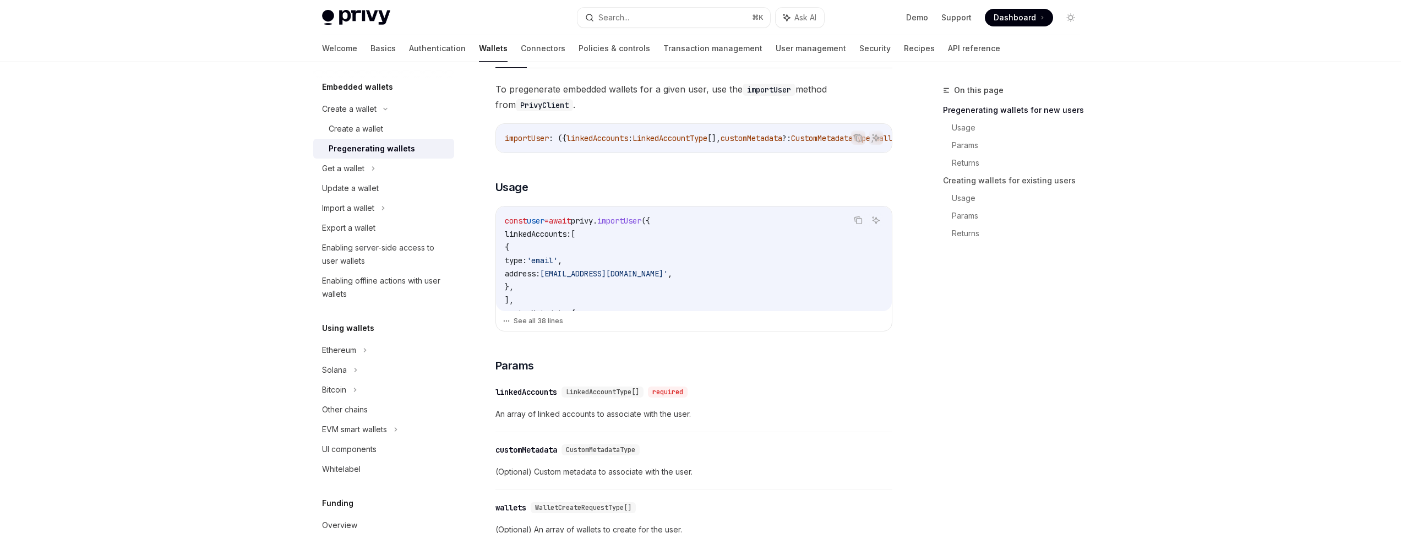
scroll to position [242, 0]
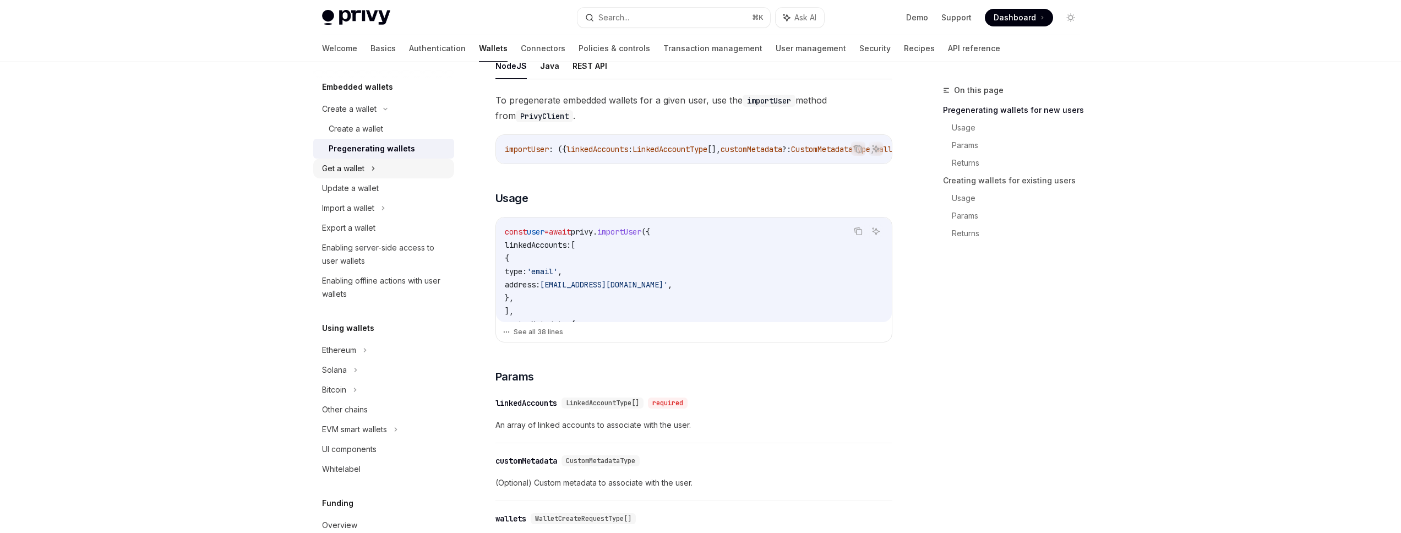
click at [392, 176] on div "Get a wallet" at bounding box center [383, 169] width 141 height 20
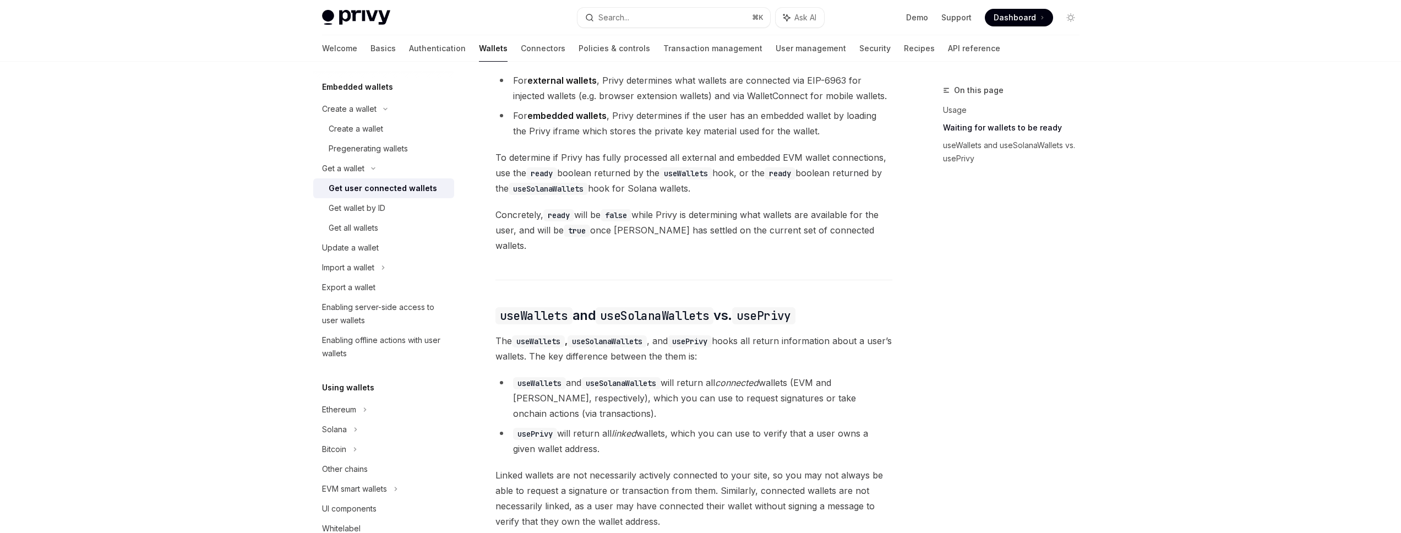
scroll to position [840, 0]
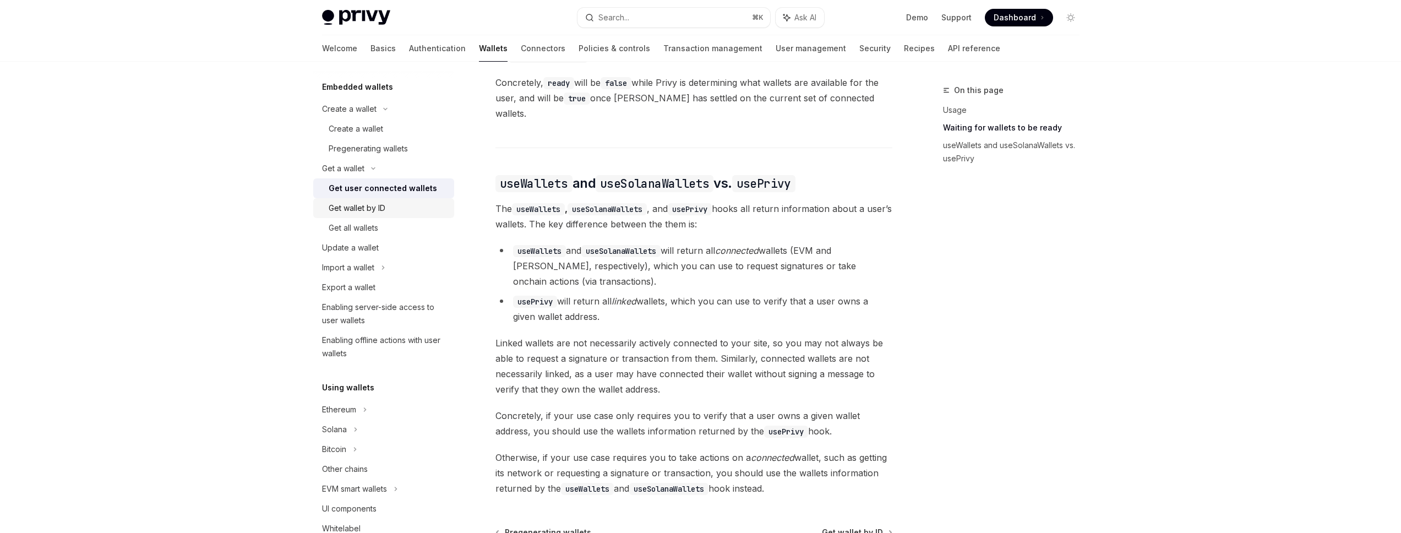
click at [389, 213] on div "Get wallet by ID" at bounding box center [388, 208] width 119 height 13
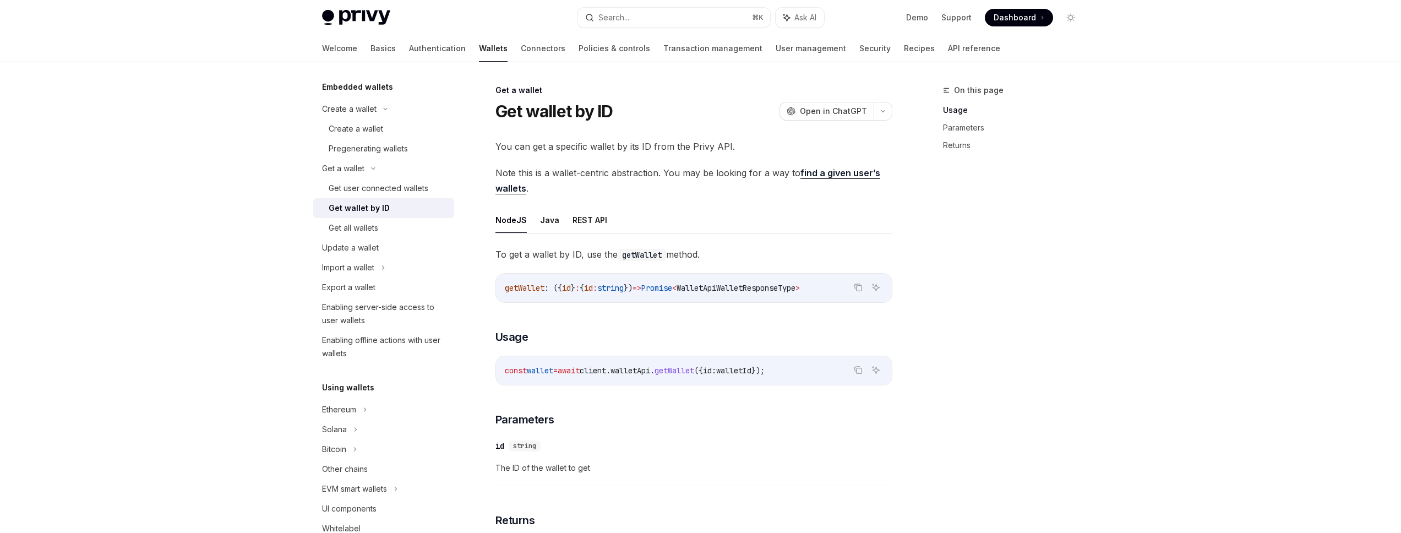
scroll to position [645, 0]
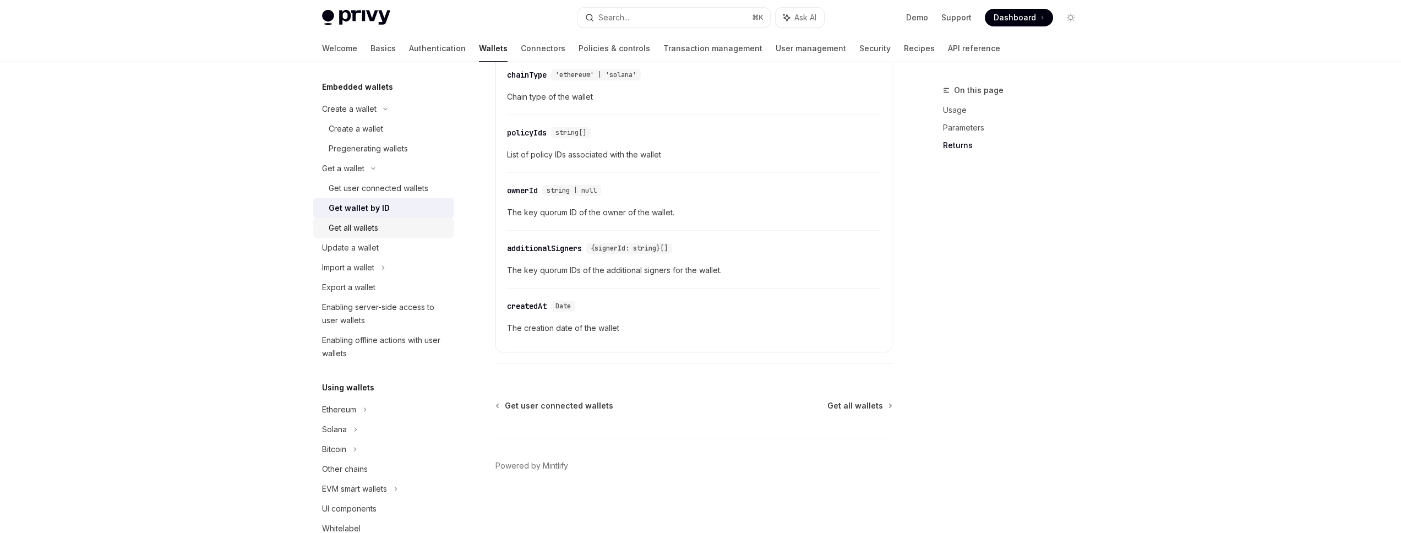
click at [385, 228] on div "Get all wallets" at bounding box center [388, 227] width 119 height 13
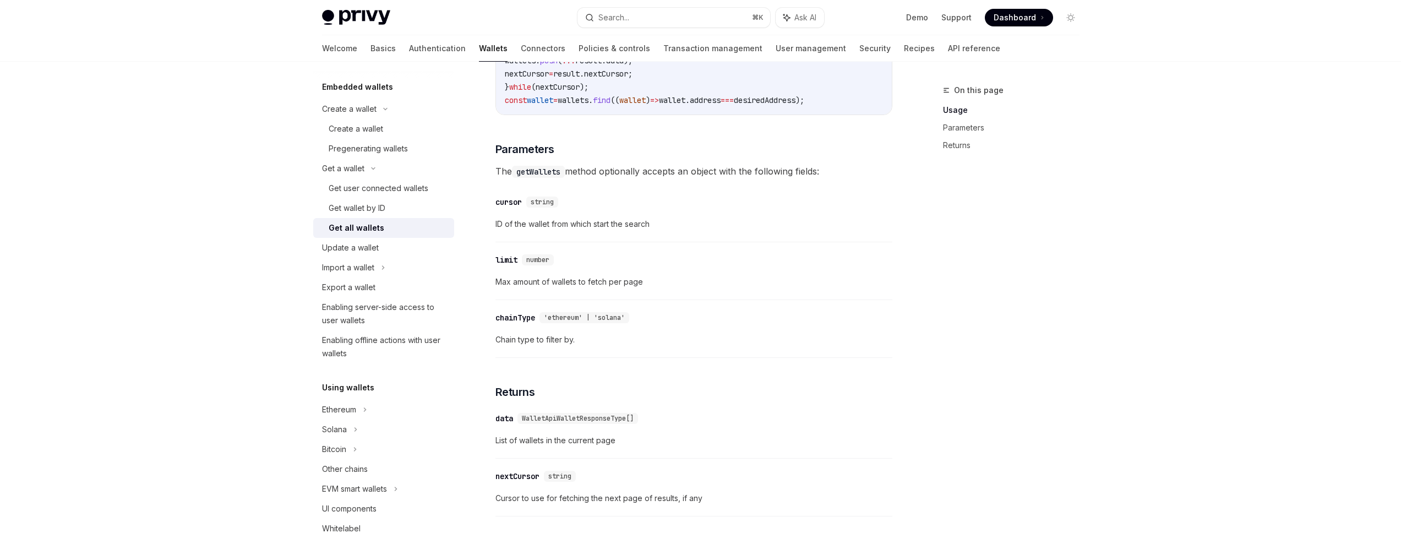
scroll to position [421, 0]
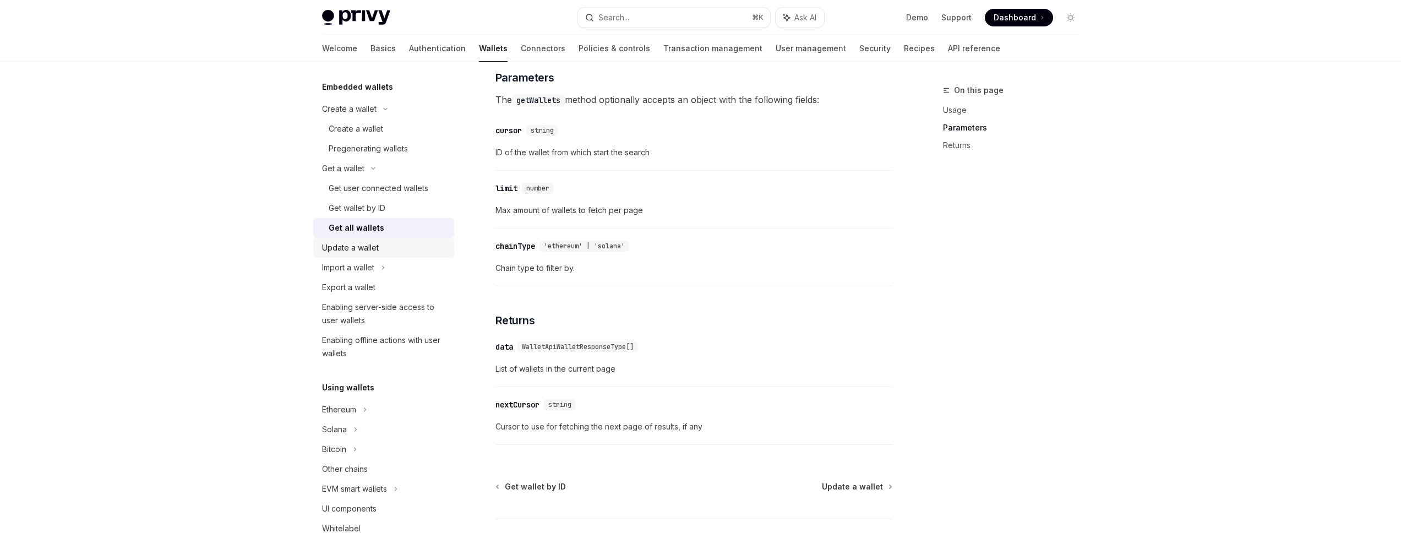
click at [384, 252] on div "Update a wallet" at bounding box center [385, 247] width 126 height 13
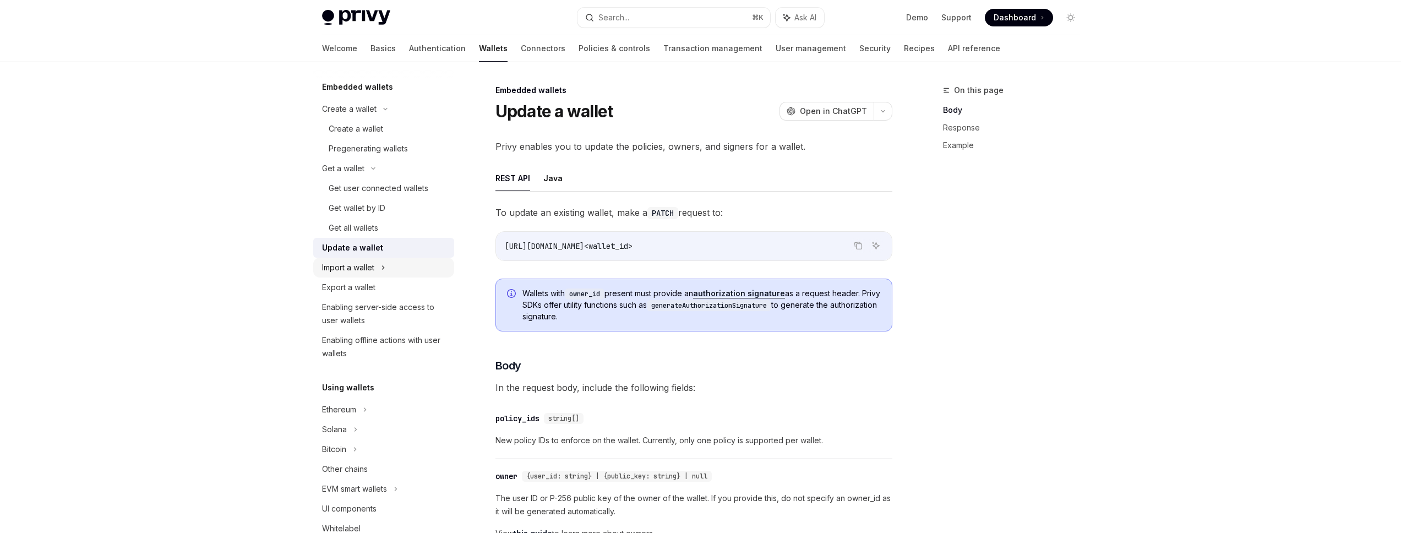
click at [395, 272] on div "Import a wallet" at bounding box center [383, 268] width 141 height 20
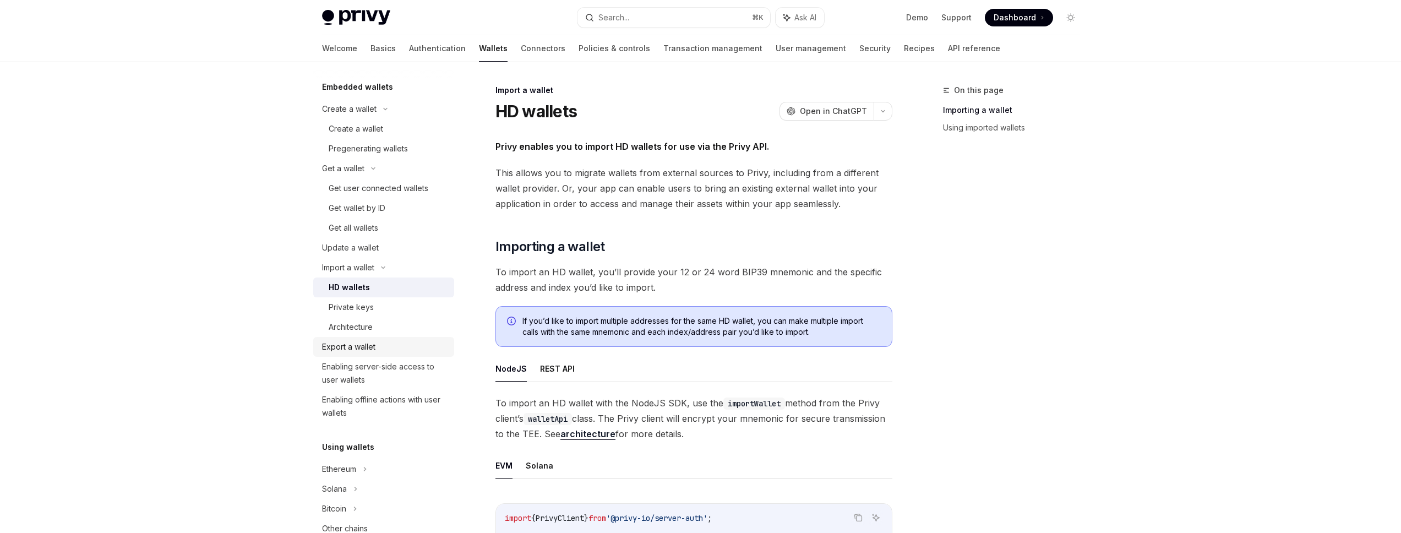
click at [395, 348] on div "Export a wallet" at bounding box center [385, 346] width 126 height 13
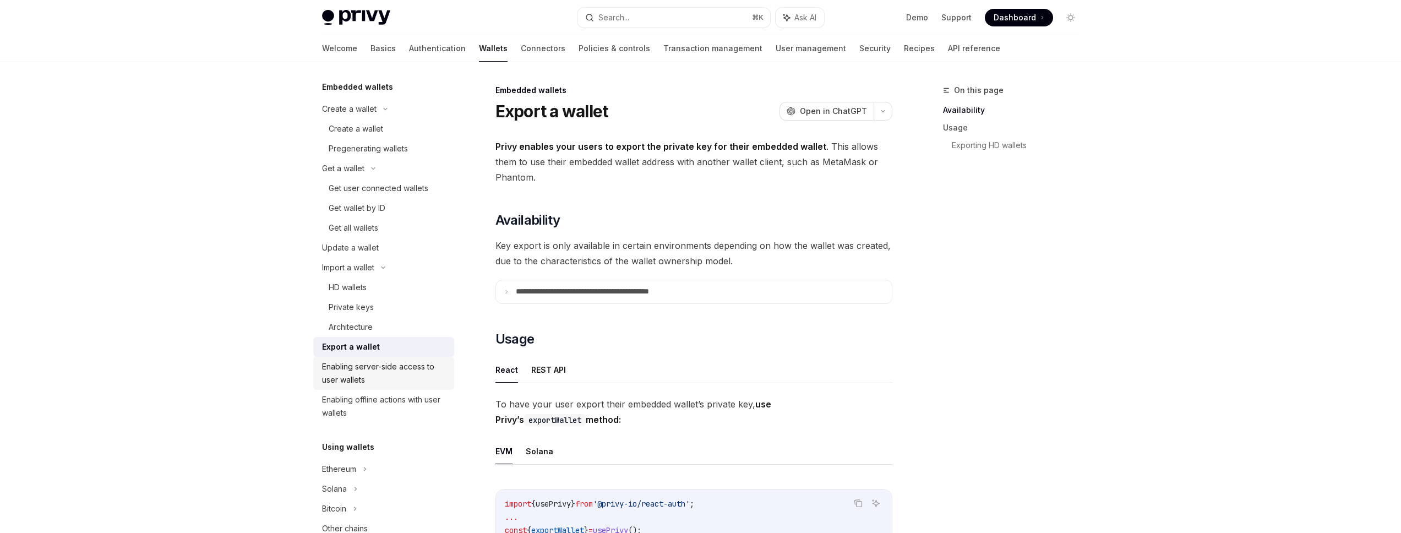
click at [393, 364] on div "Enabling server-side access to user wallets" at bounding box center [385, 373] width 126 height 26
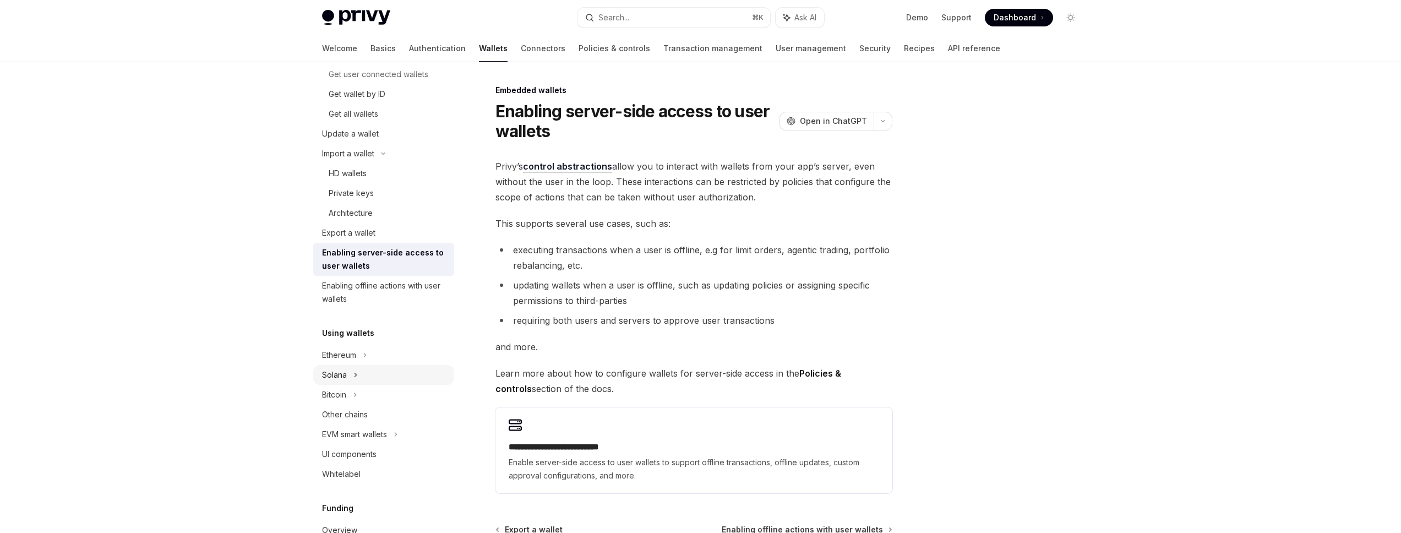
scroll to position [202, 0]
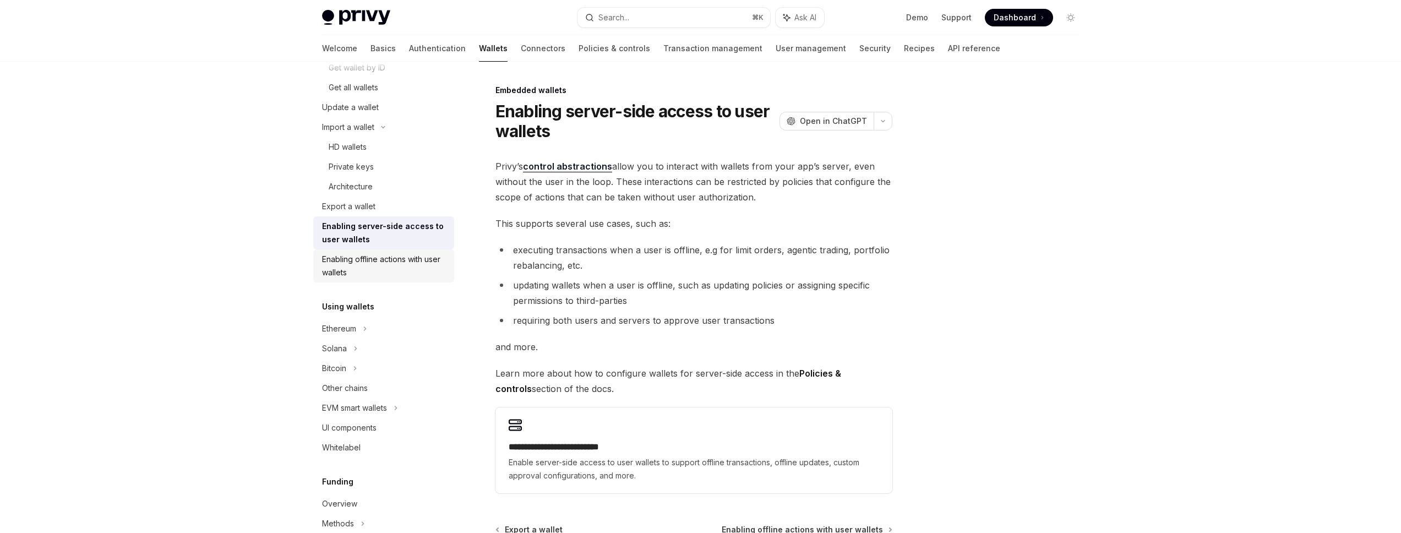
click at [393, 269] on div "Enabling offline actions with user wallets" at bounding box center [385, 266] width 126 height 26
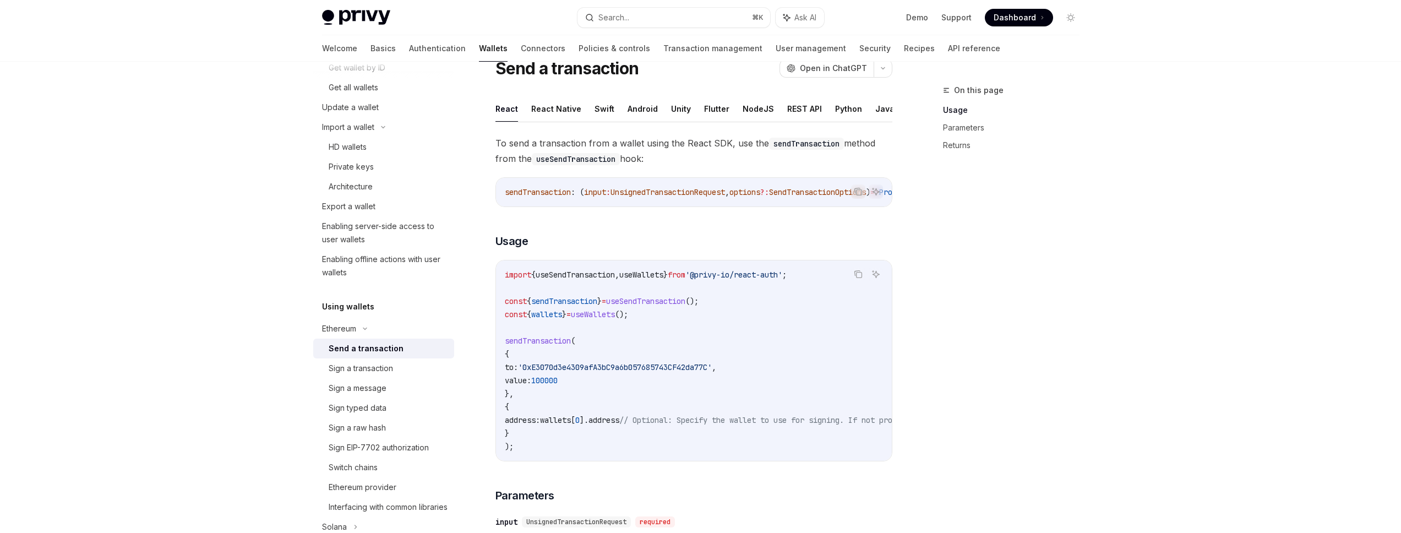
scroll to position [45, 0]
type textarea "*"
